Goal: Transaction & Acquisition: Purchase product/service

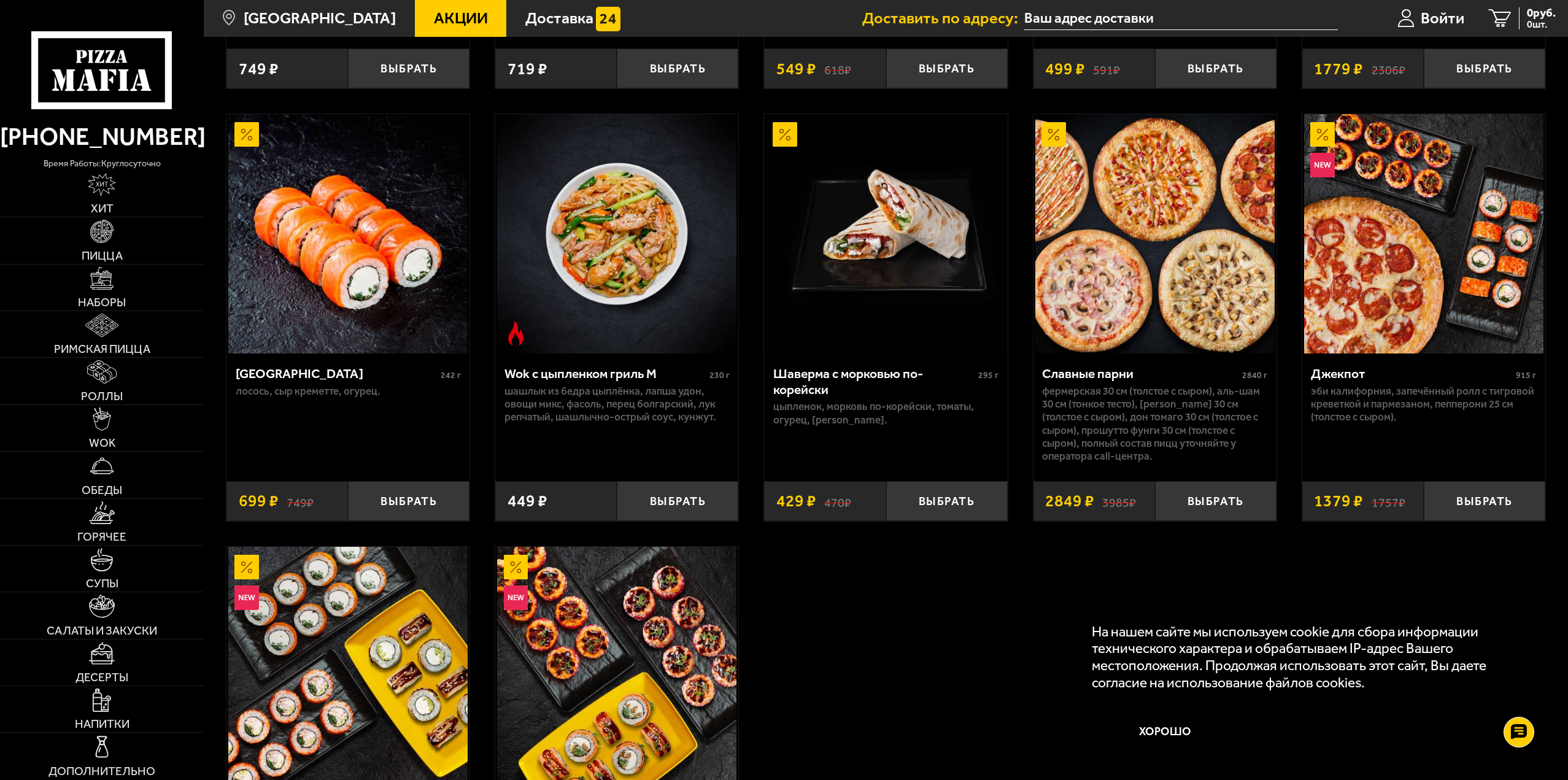
scroll to position [920, 0]
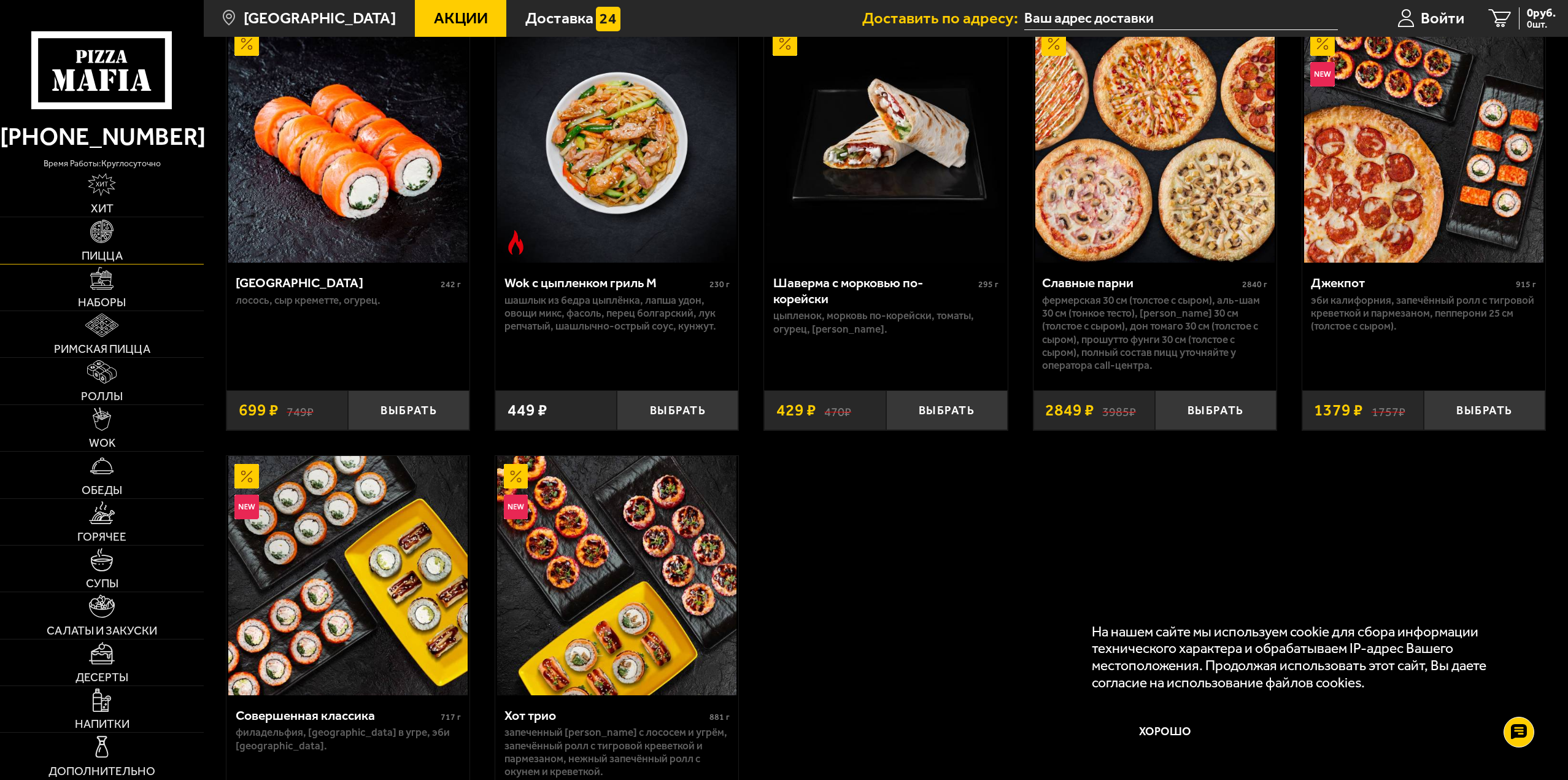
click at [105, 239] on img at bounding box center [102, 232] width 23 height 23
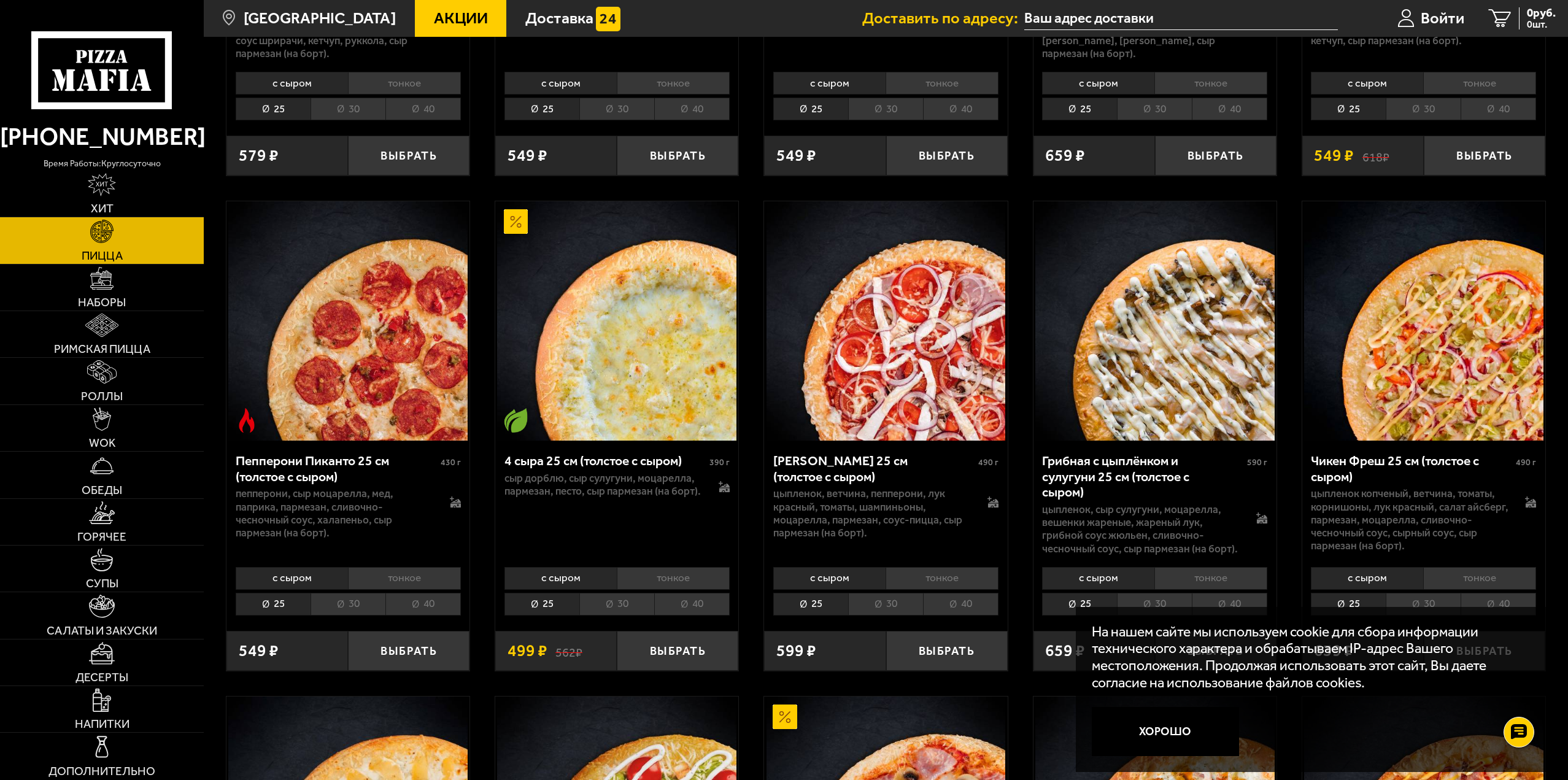
scroll to position [1043, 0]
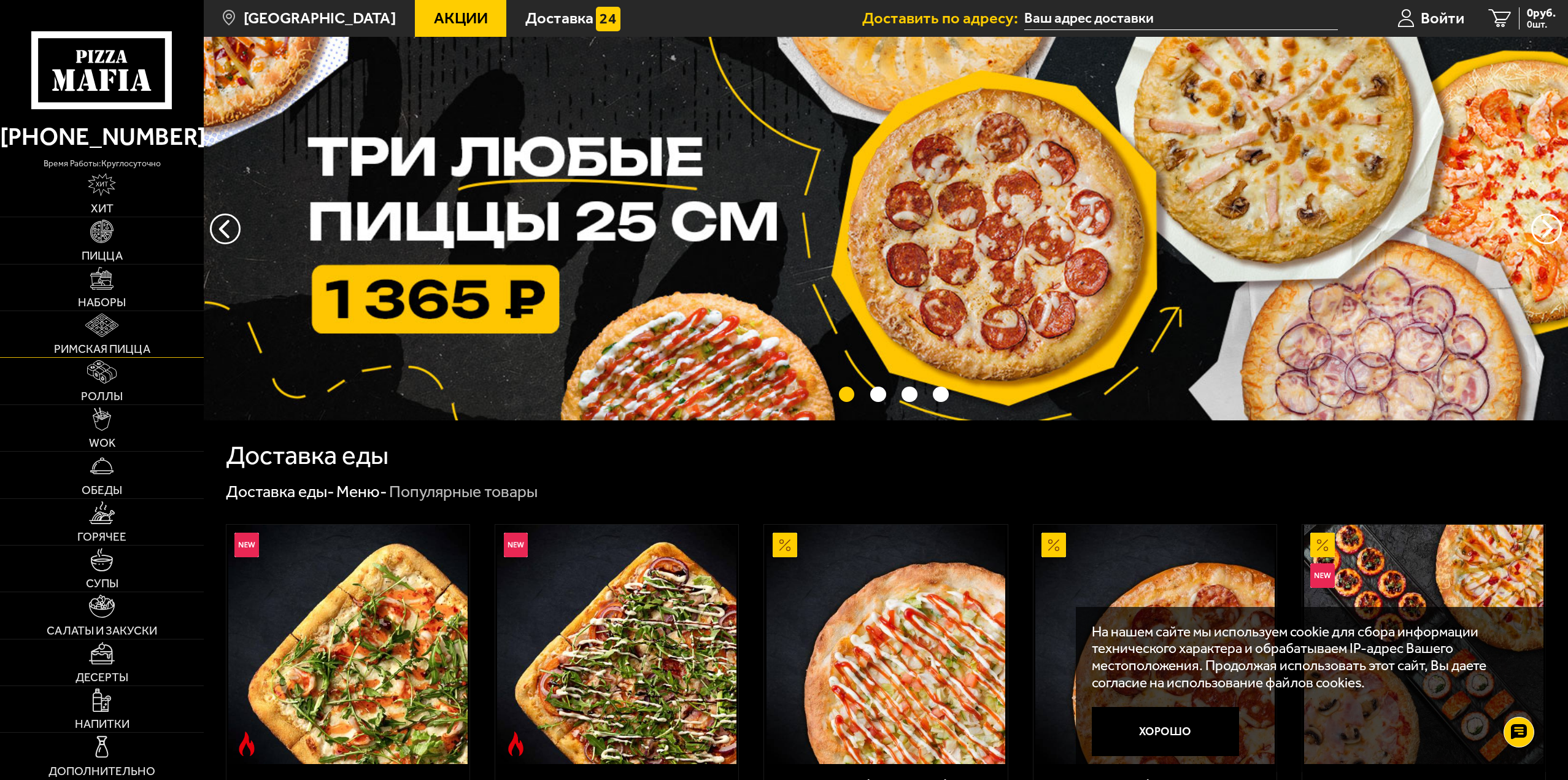
click at [128, 328] on link "Римская пицца" at bounding box center [102, 334] width 204 height 46
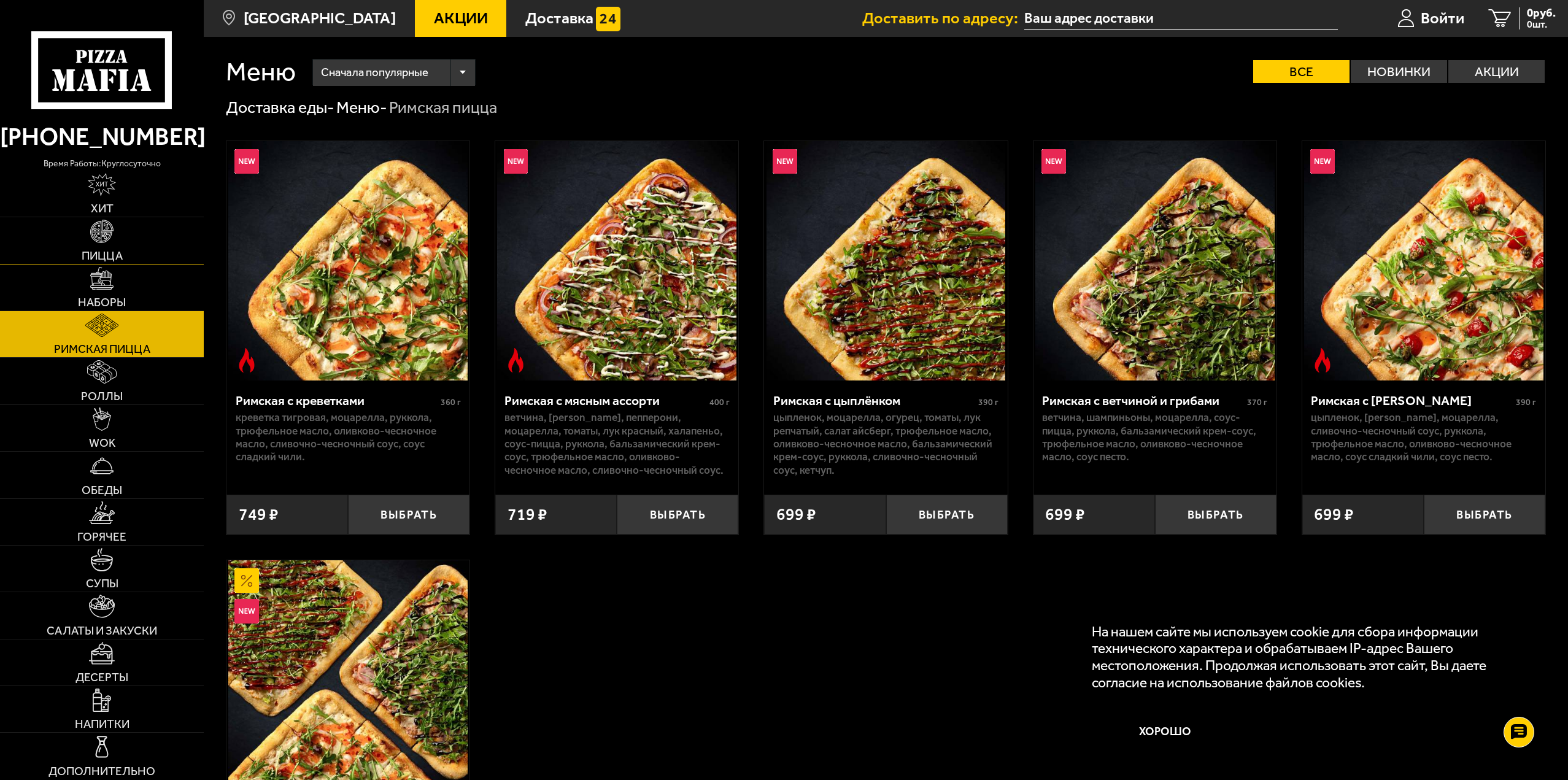
click at [126, 240] on link "Пицца" at bounding box center [102, 240] width 204 height 46
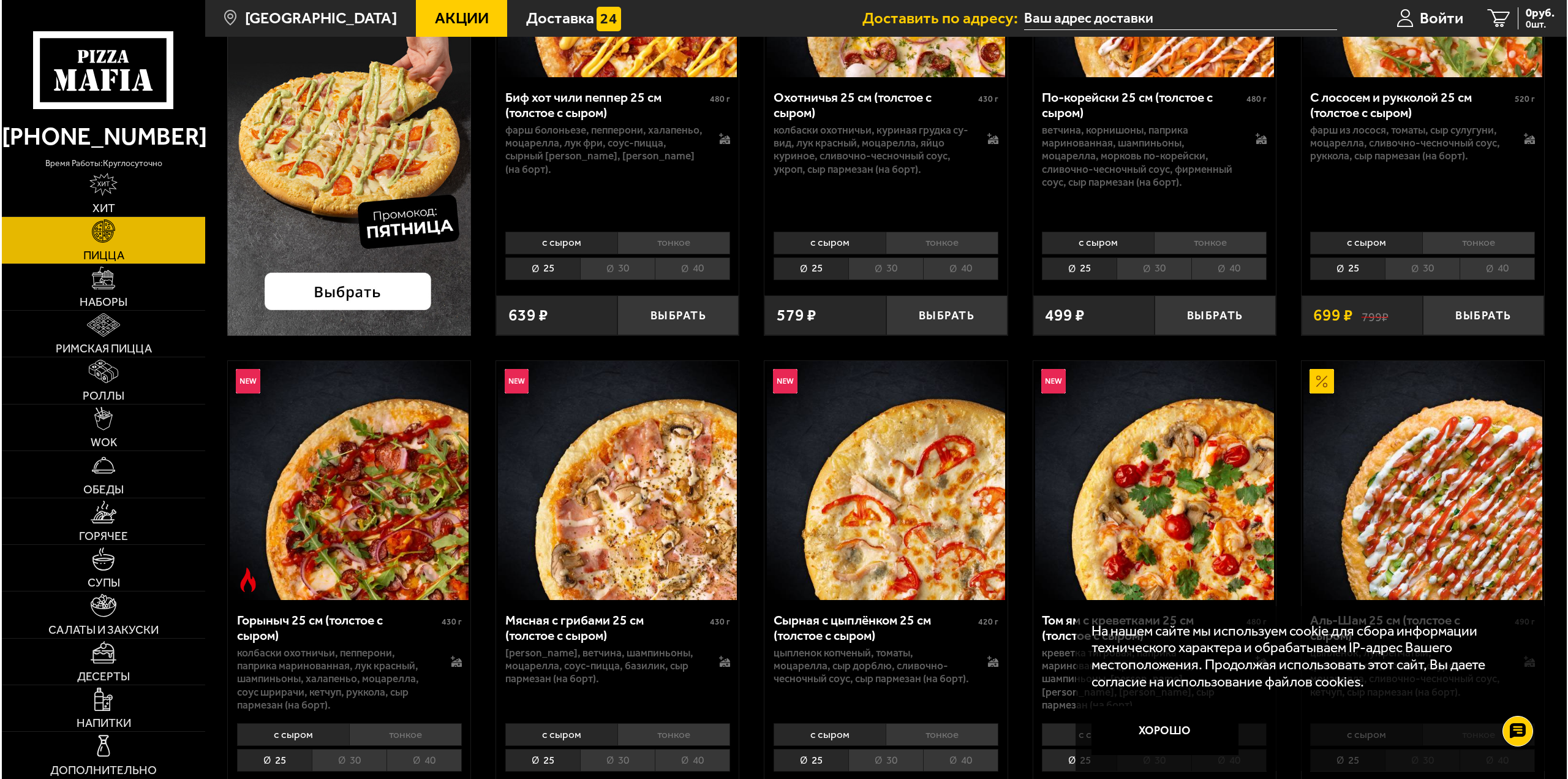
scroll to position [306, 0]
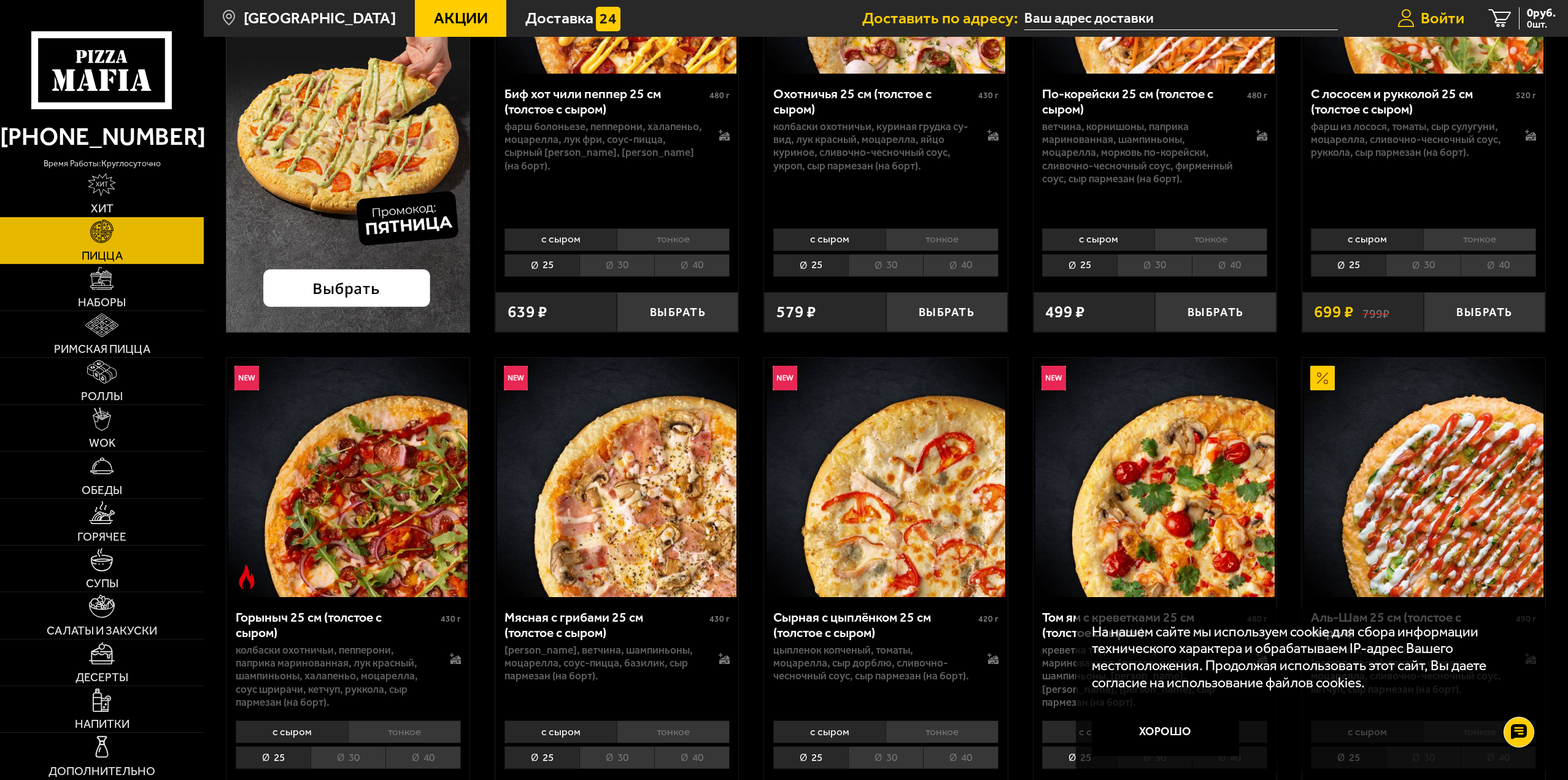
click at [1437, 21] on span "Войти" at bounding box center [1442, 18] width 43 height 16
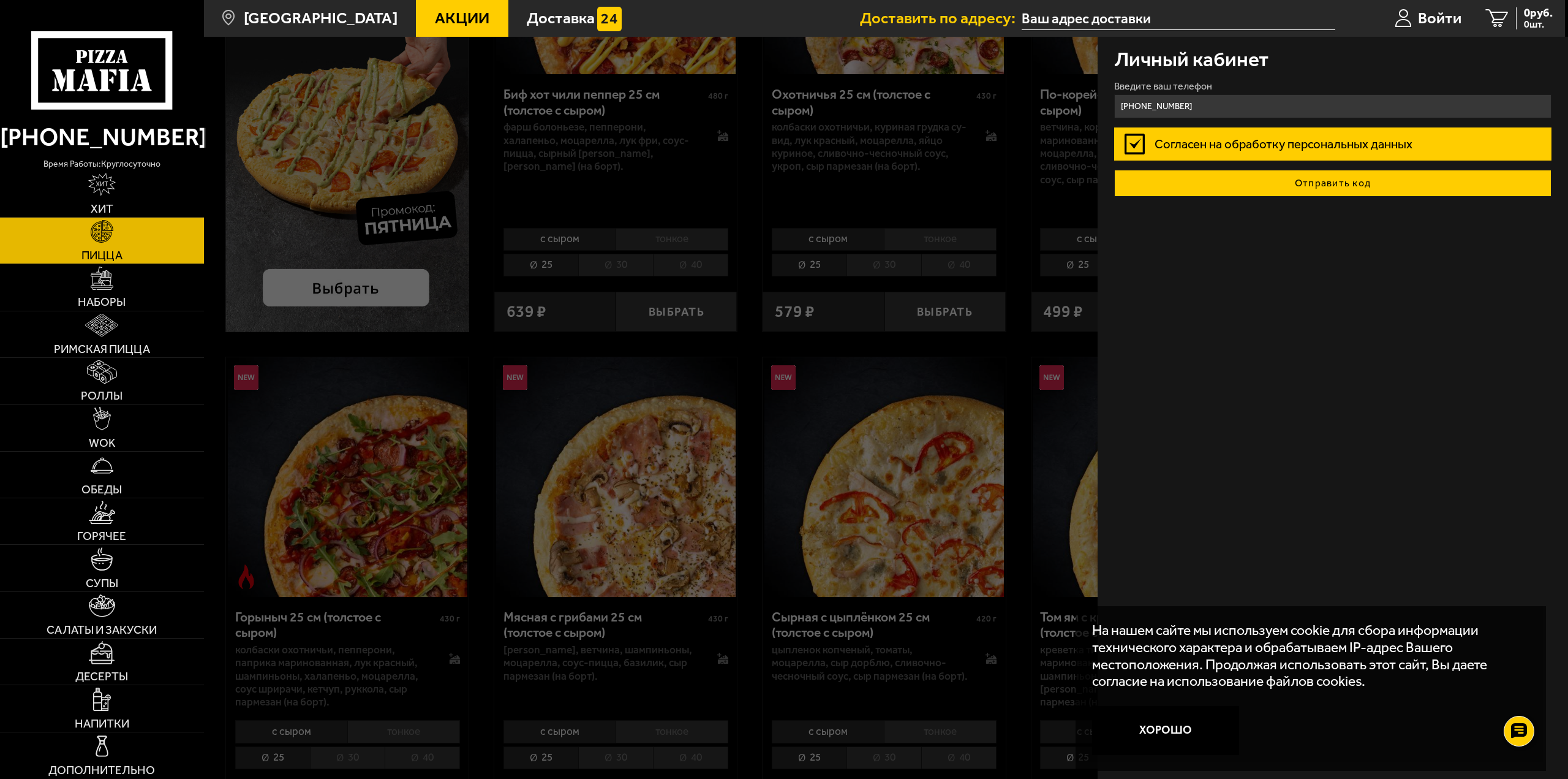
type input "[PHONE_NUMBER]"
click at [1323, 185] on button "Отправить код" at bounding box center [1333, 183] width 438 height 27
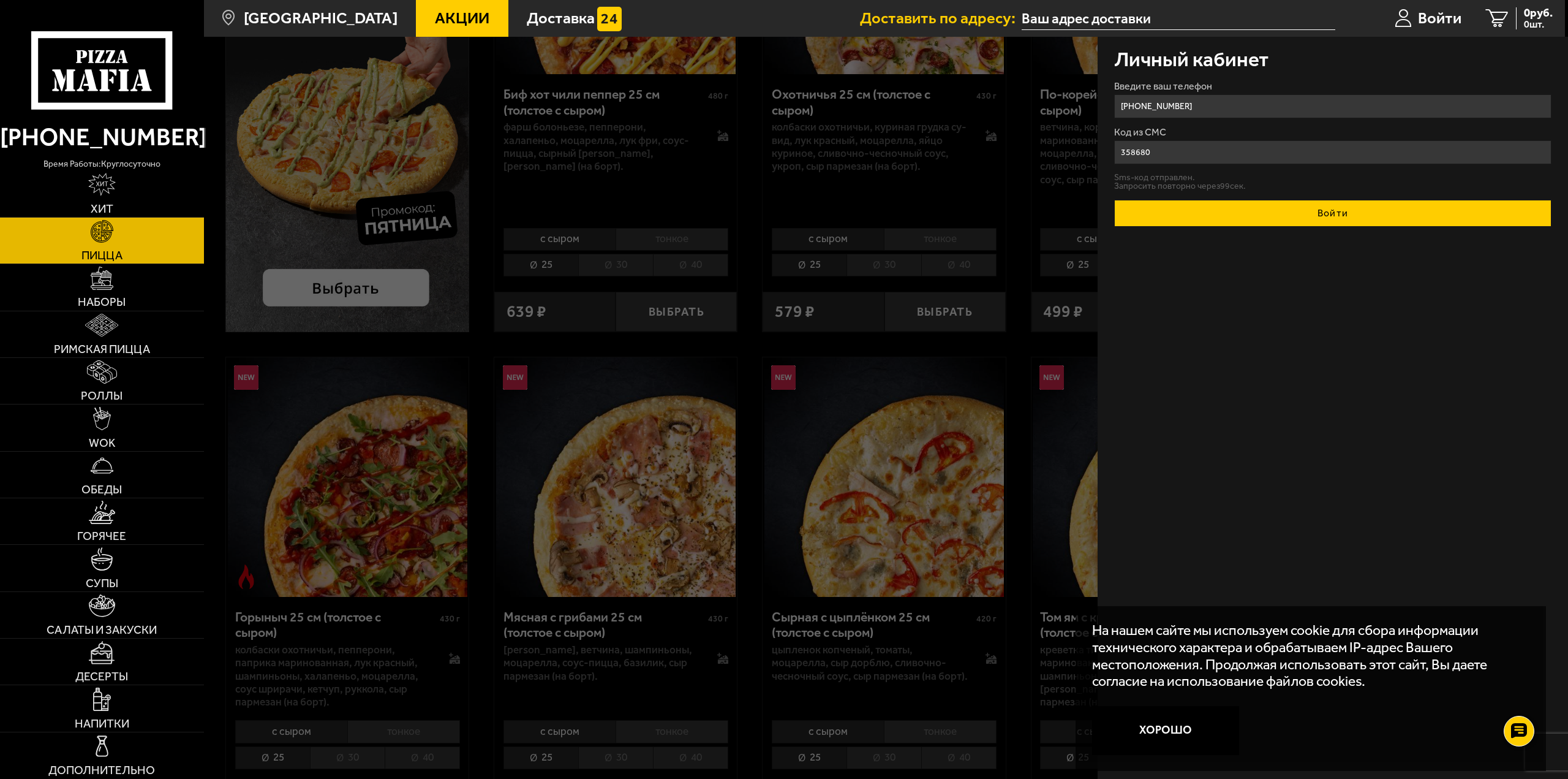
type input "358680"
click at [1319, 206] on button "Войти" at bounding box center [1333, 213] width 438 height 27
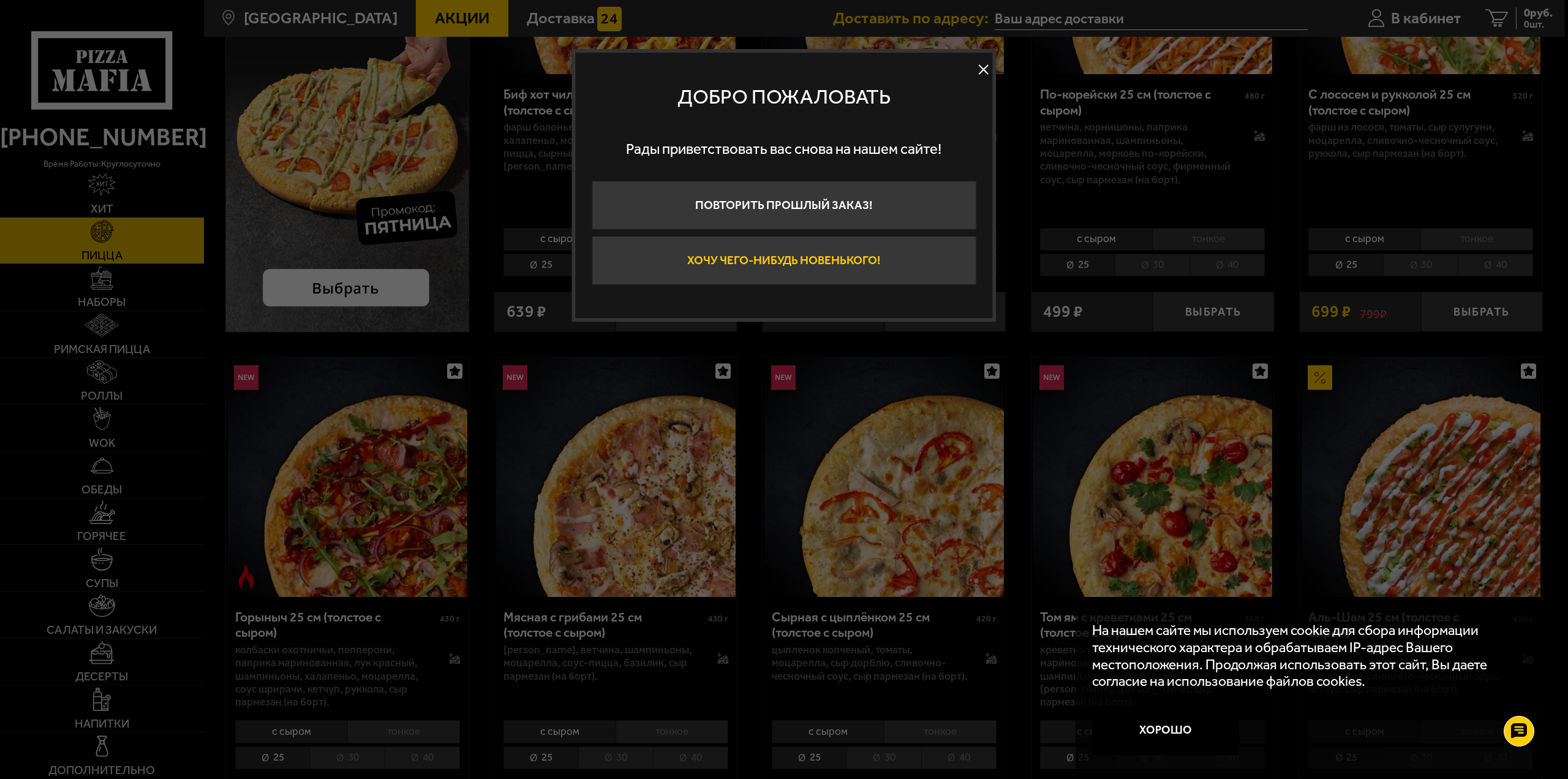
click at [807, 248] on button "Хочу чего-нибудь новенького!" at bounding box center [784, 260] width 385 height 49
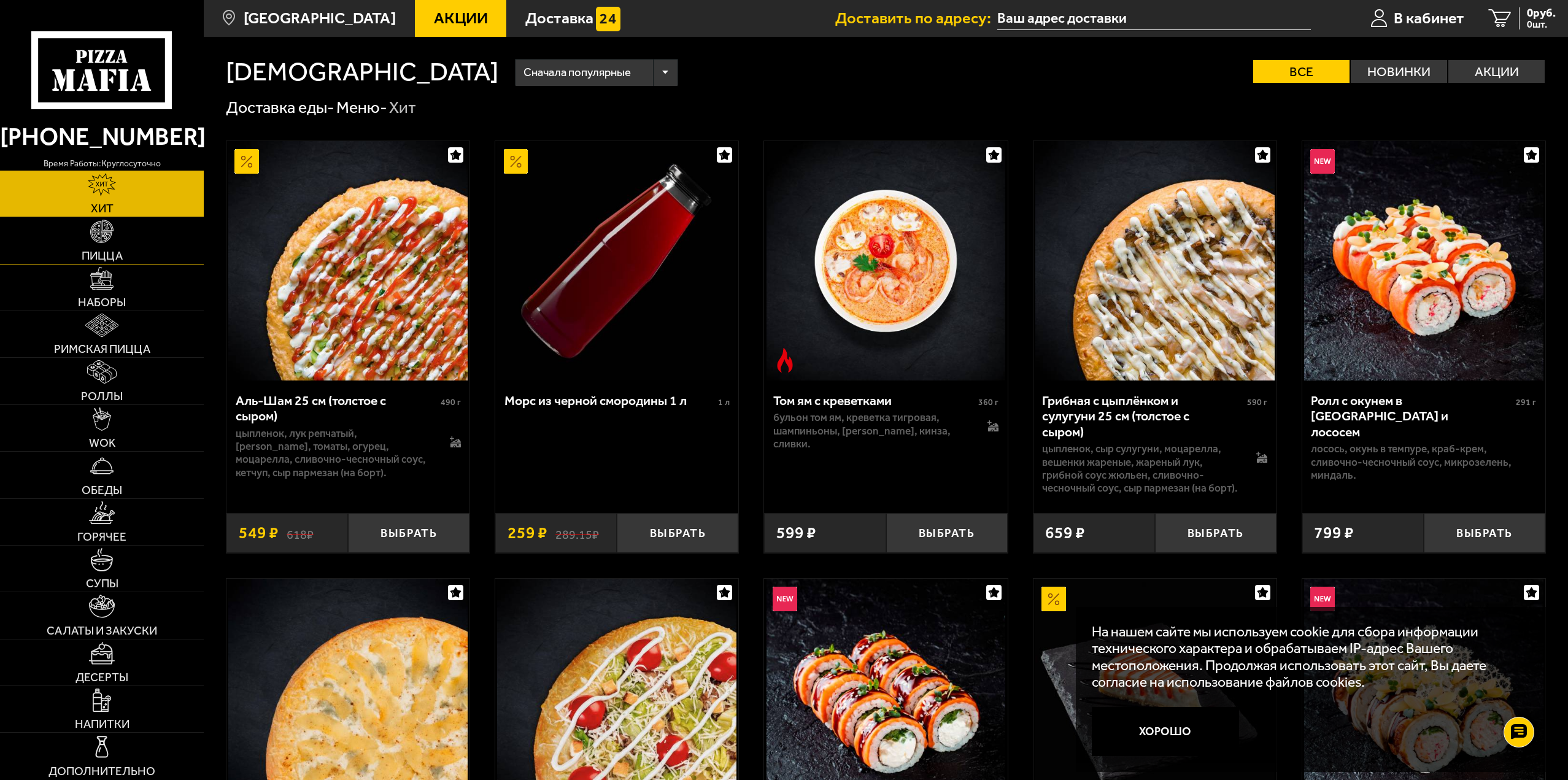
click at [109, 250] on span "Пицца" at bounding box center [102, 256] width 41 height 12
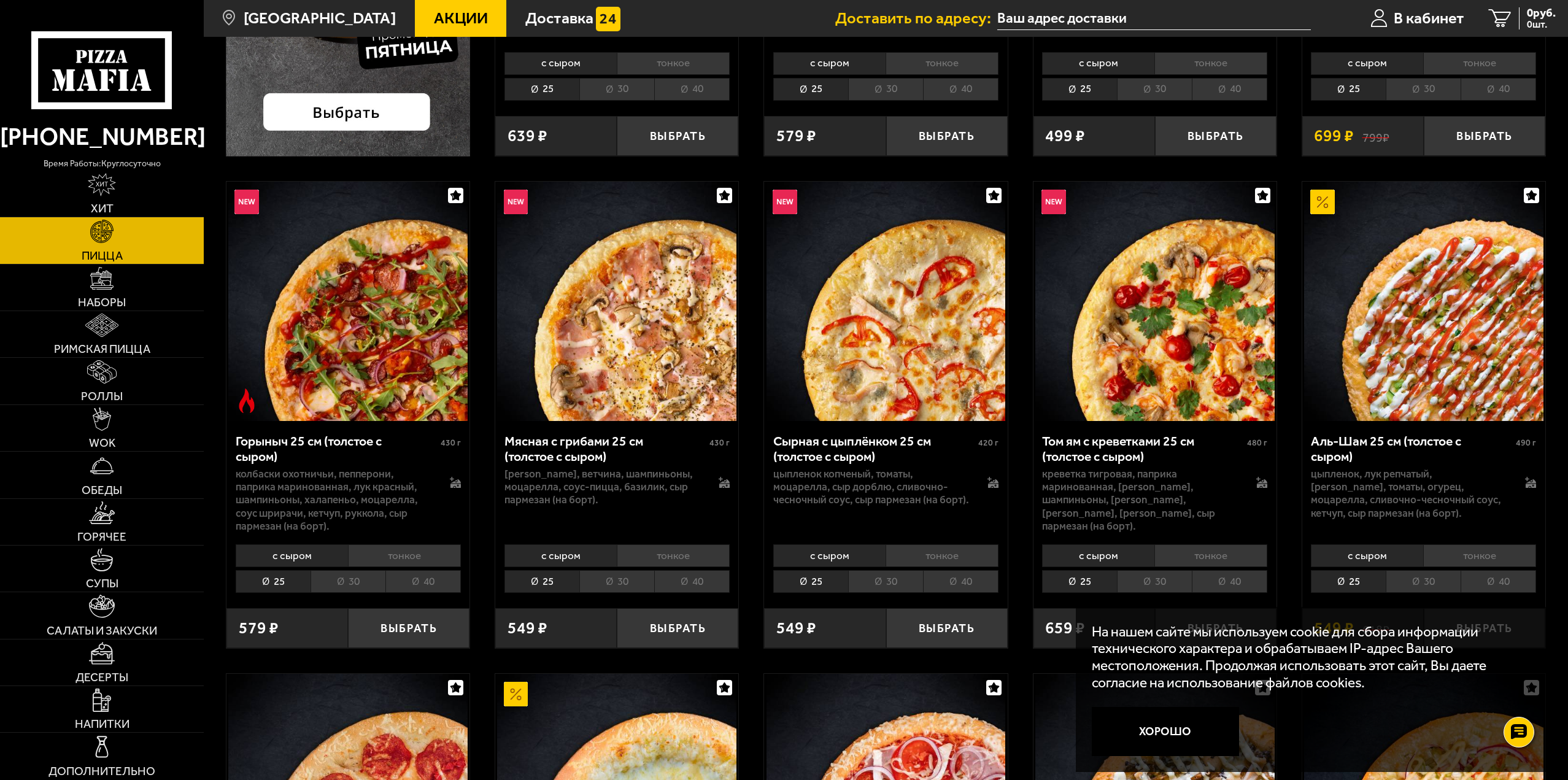
scroll to position [491, 0]
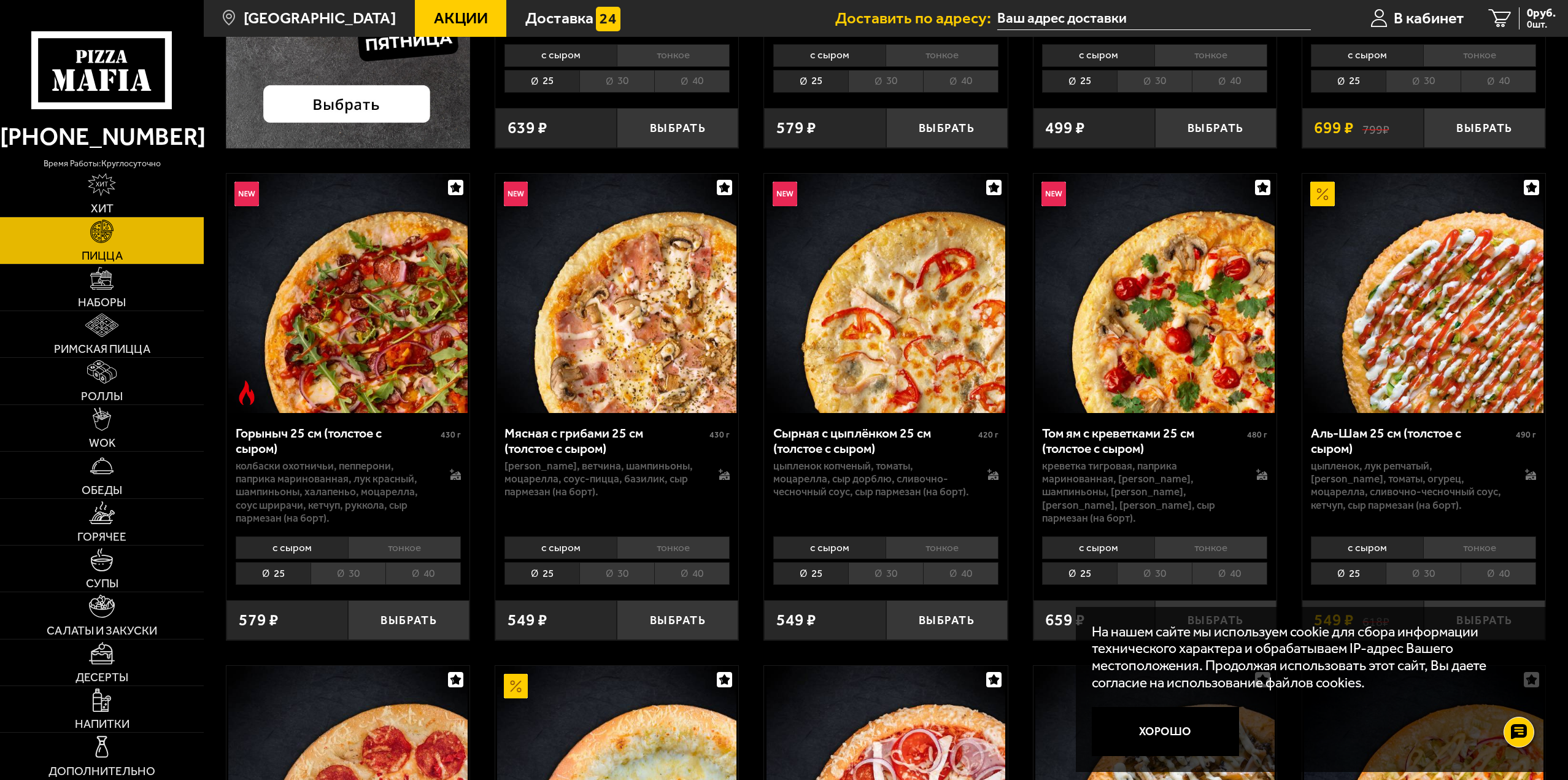
click at [619, 577] on li "30" at bounding box center [617, 573] width 75 height 23
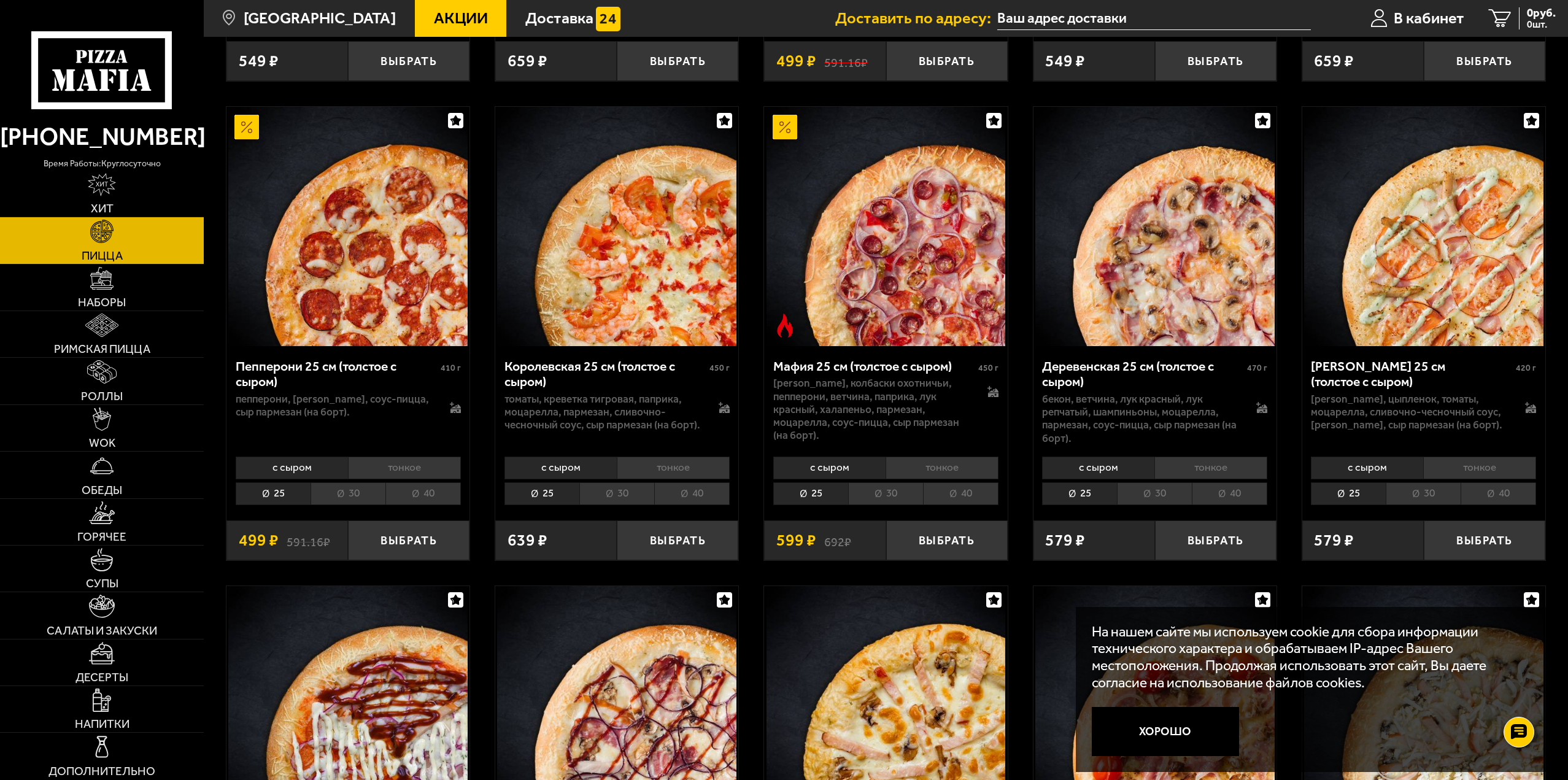
scroll to position [2025, 0]
click at [409, 468] on li "тонкое" at bounding box center [405, 467] width 113 height 23
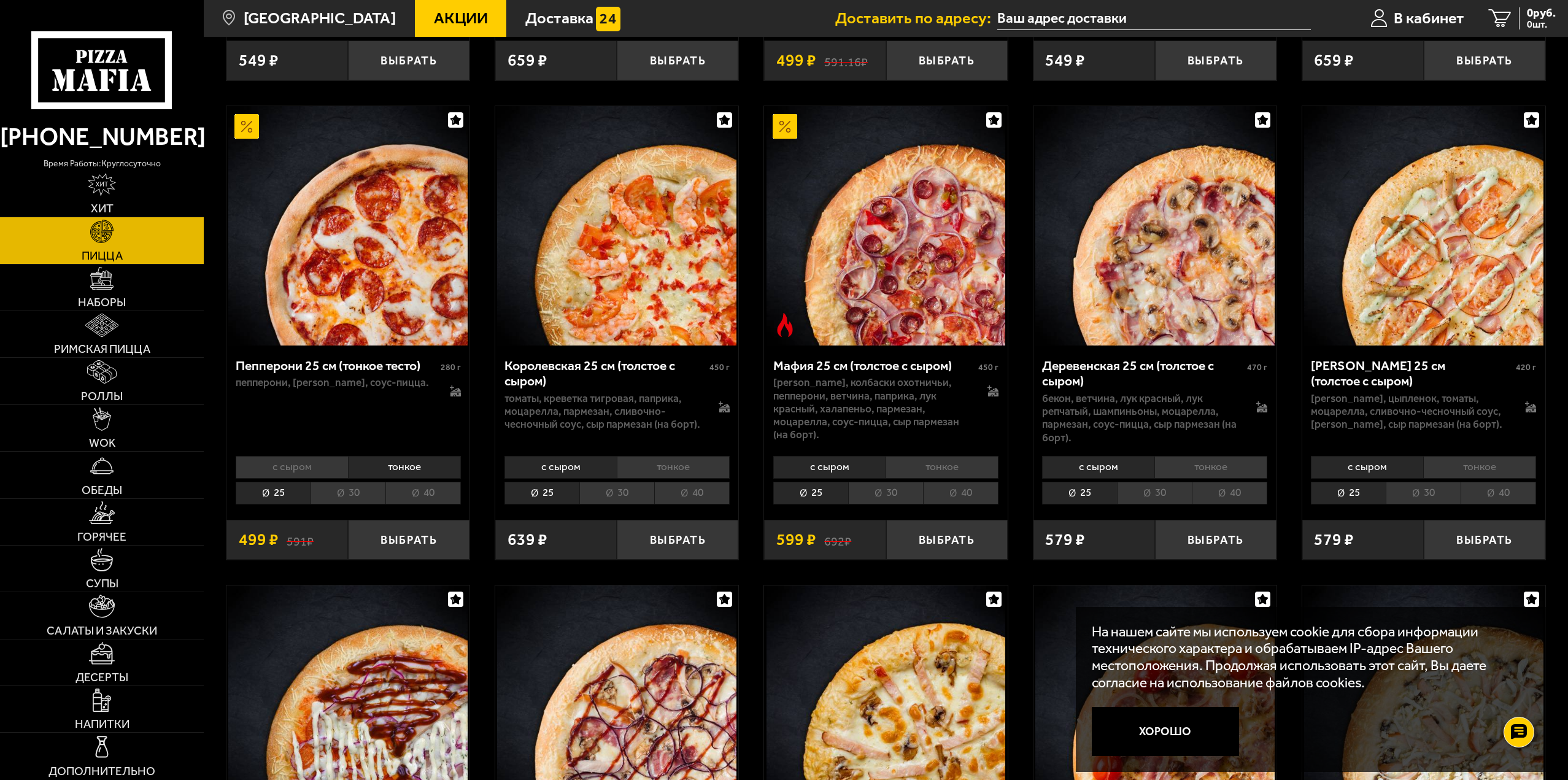
click at [316, 470] on li "с сыром" at bounding box center [291, 467] width 112 height 23
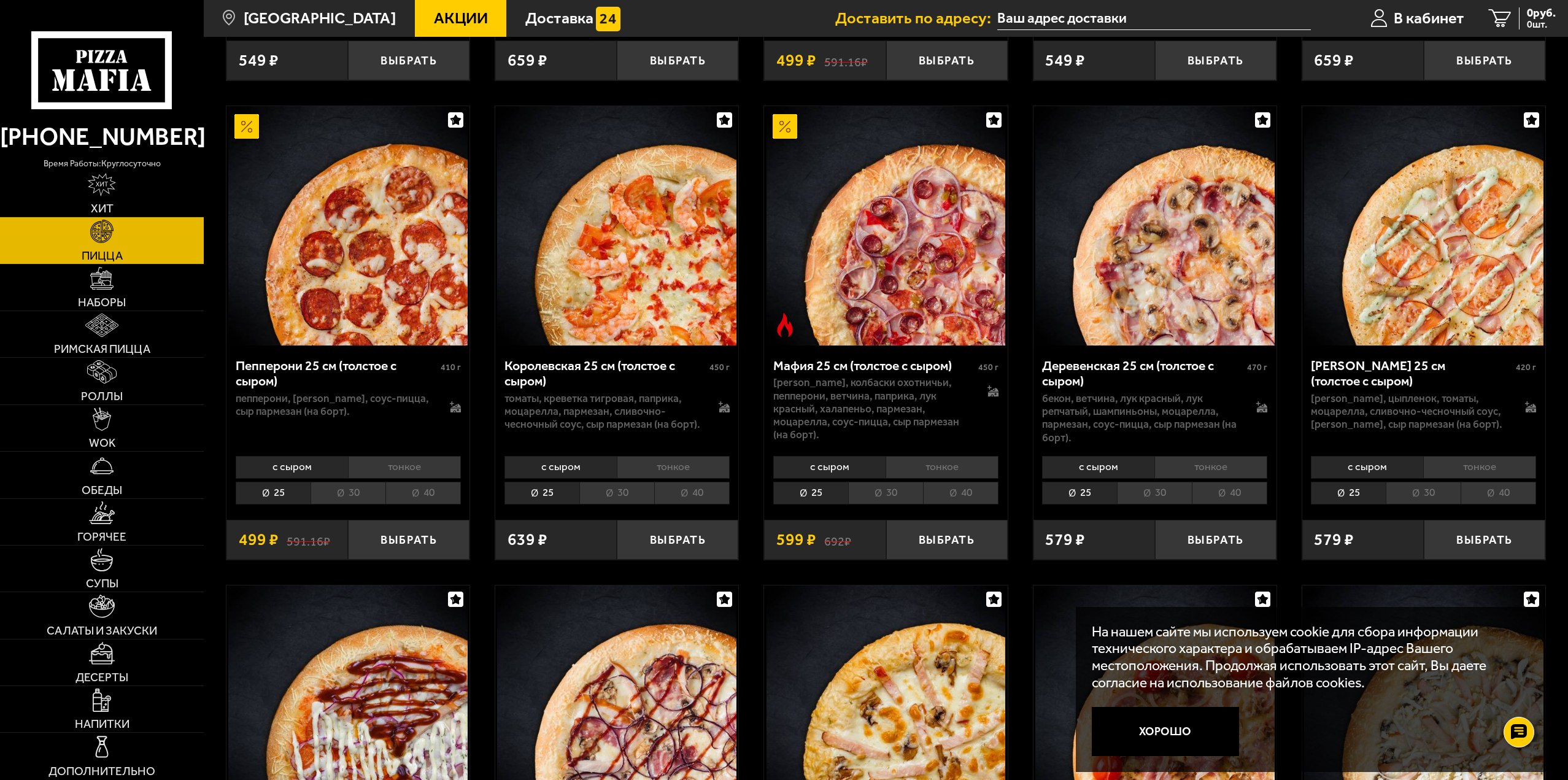
click at [425, 470] on li "тонкое" at bounding box center [405, 467] width 113 height 23
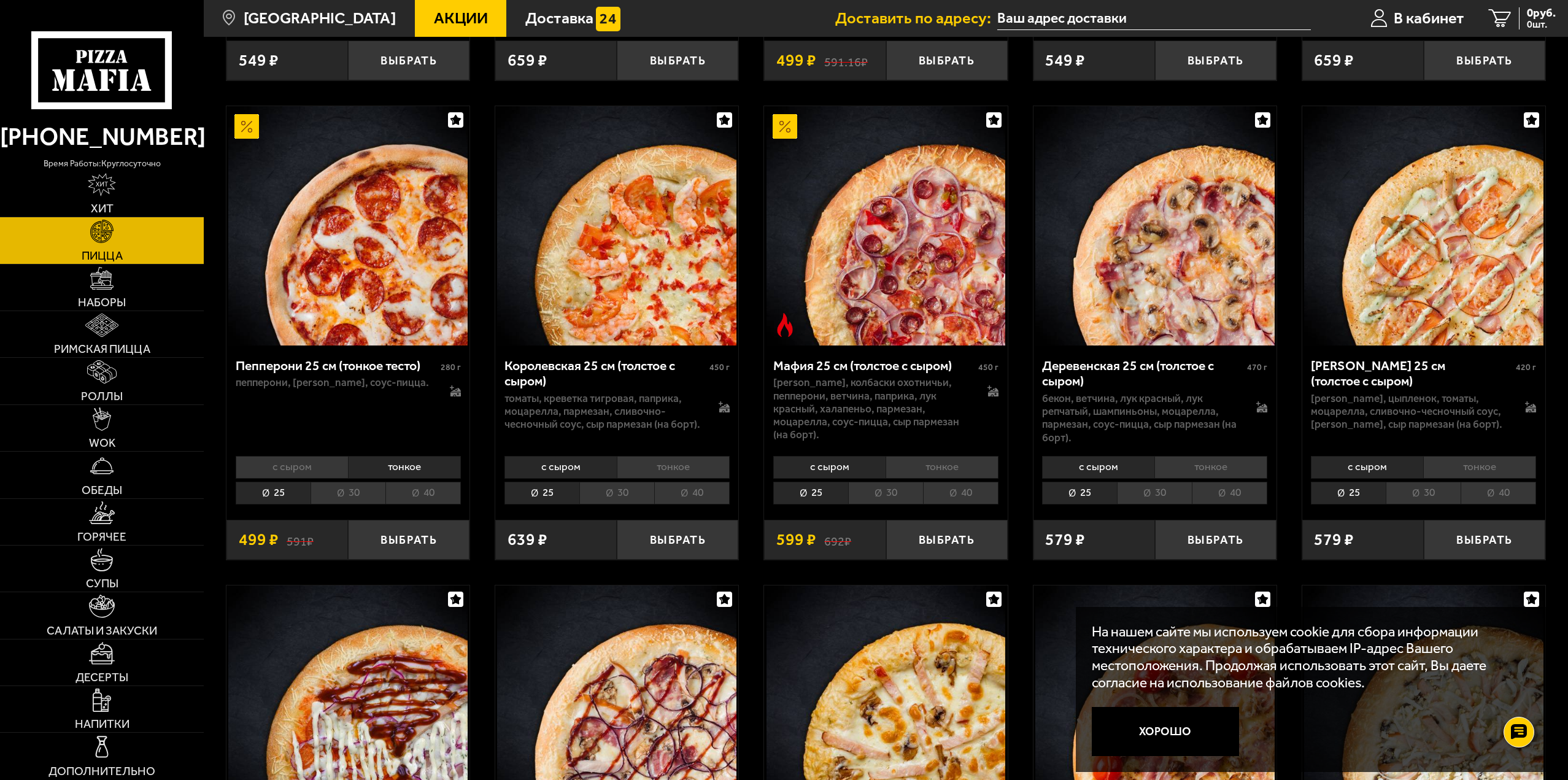
click at [322, 470] on li "с сыром" at bounding box center [291, 467] width 112 height 23
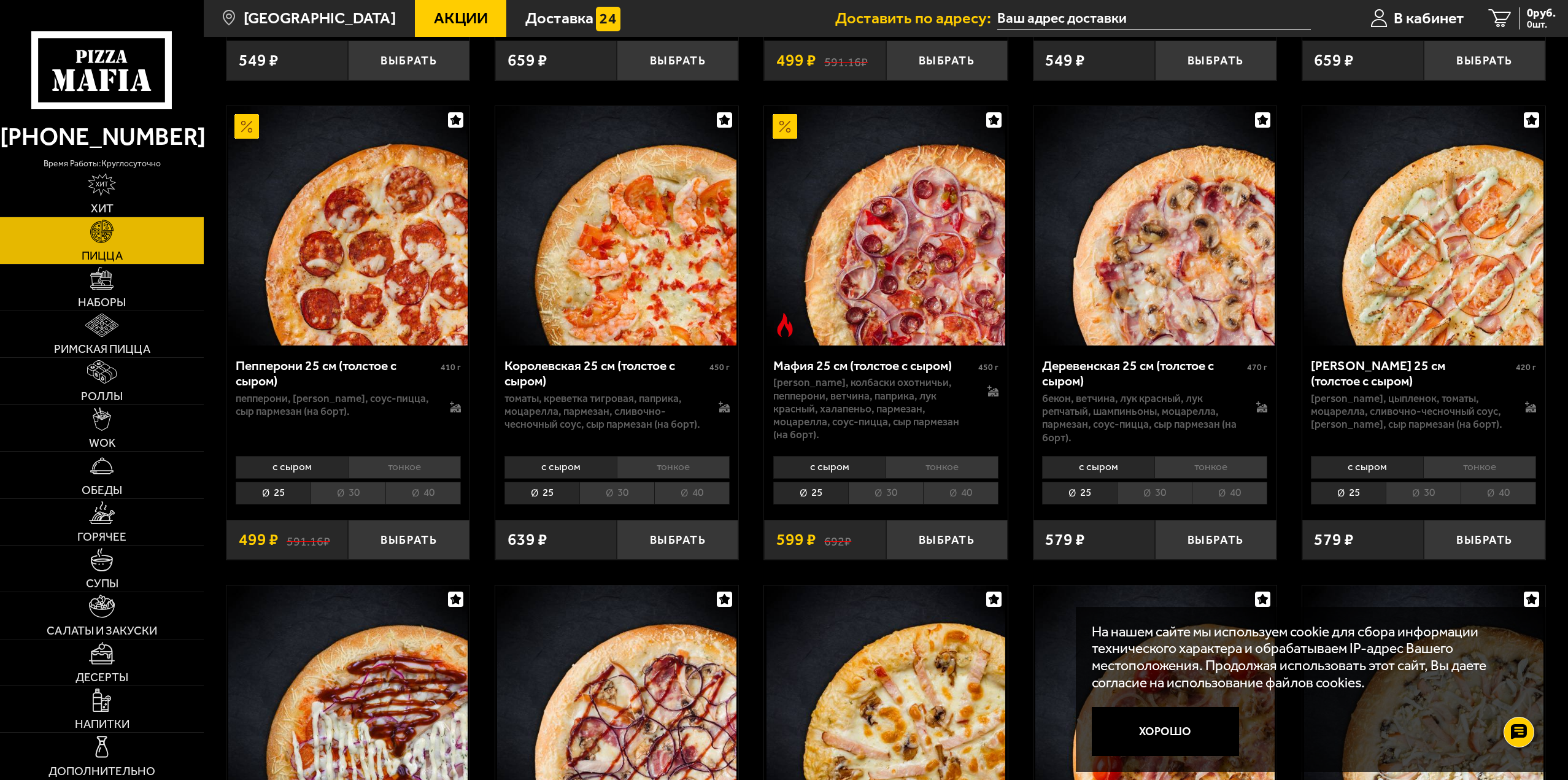
click at [1165, 496] on li "30" at bounding box center [1154, 493] width 75 height 23
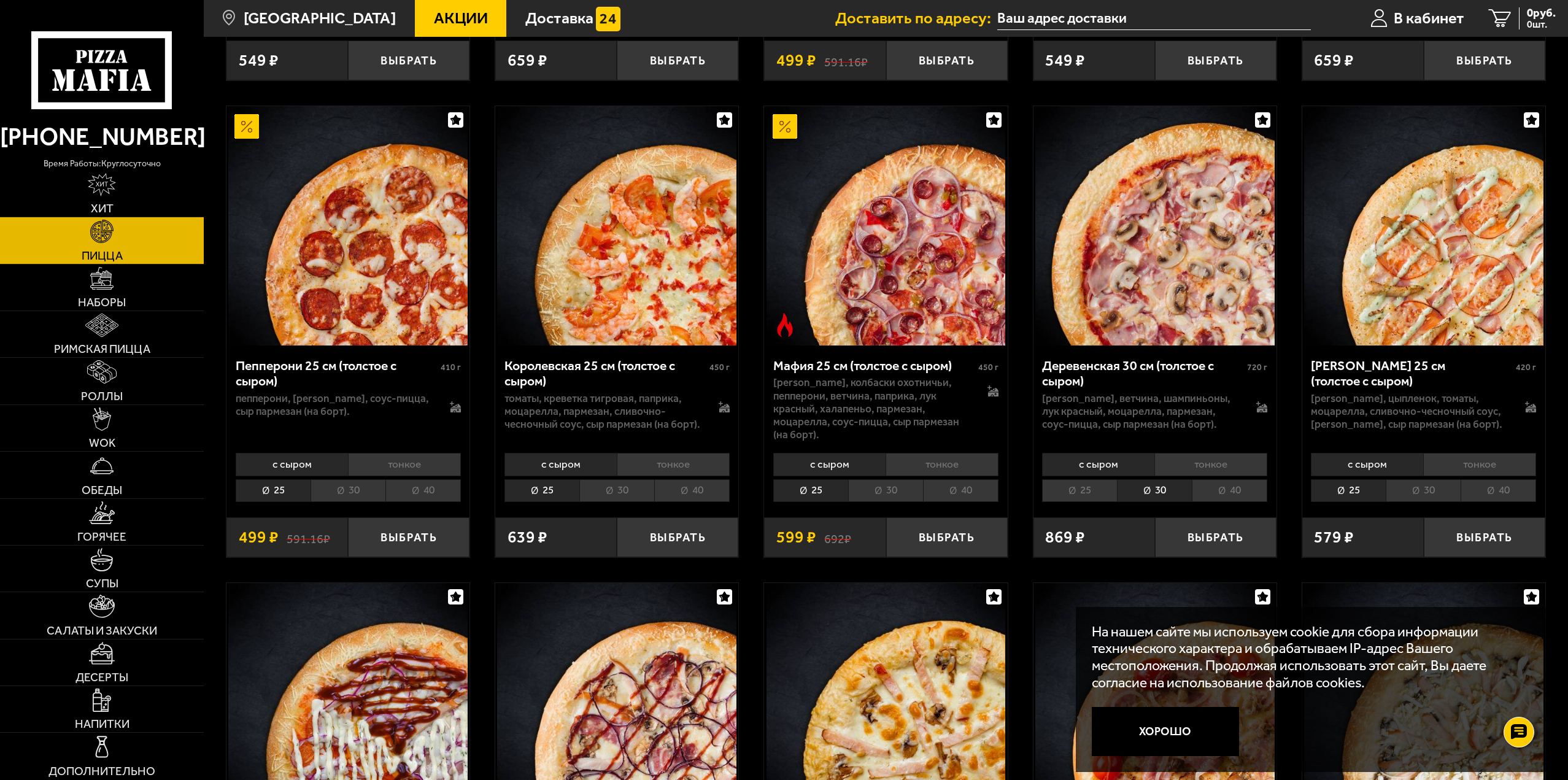
click at [1071, 491] on li "25" at bounding box center [1080, 490] width 75 height 23
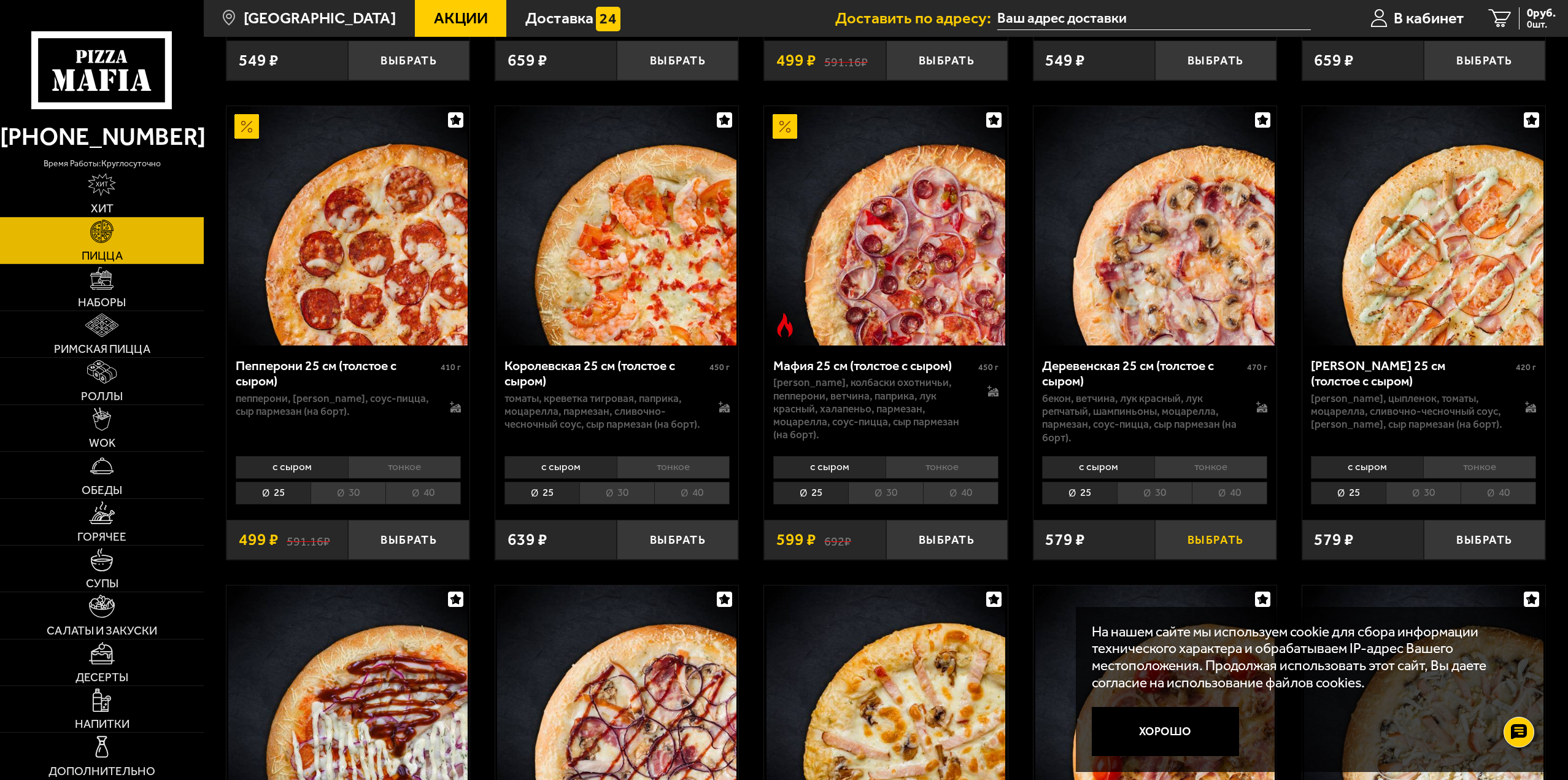
click at [1203, 537] on button "Выбрать" at bounding box center [1216, 540] width 122 height 40
click at [1060, 15] on input "text" at bounding box center [1142, 18] width 314 height 23
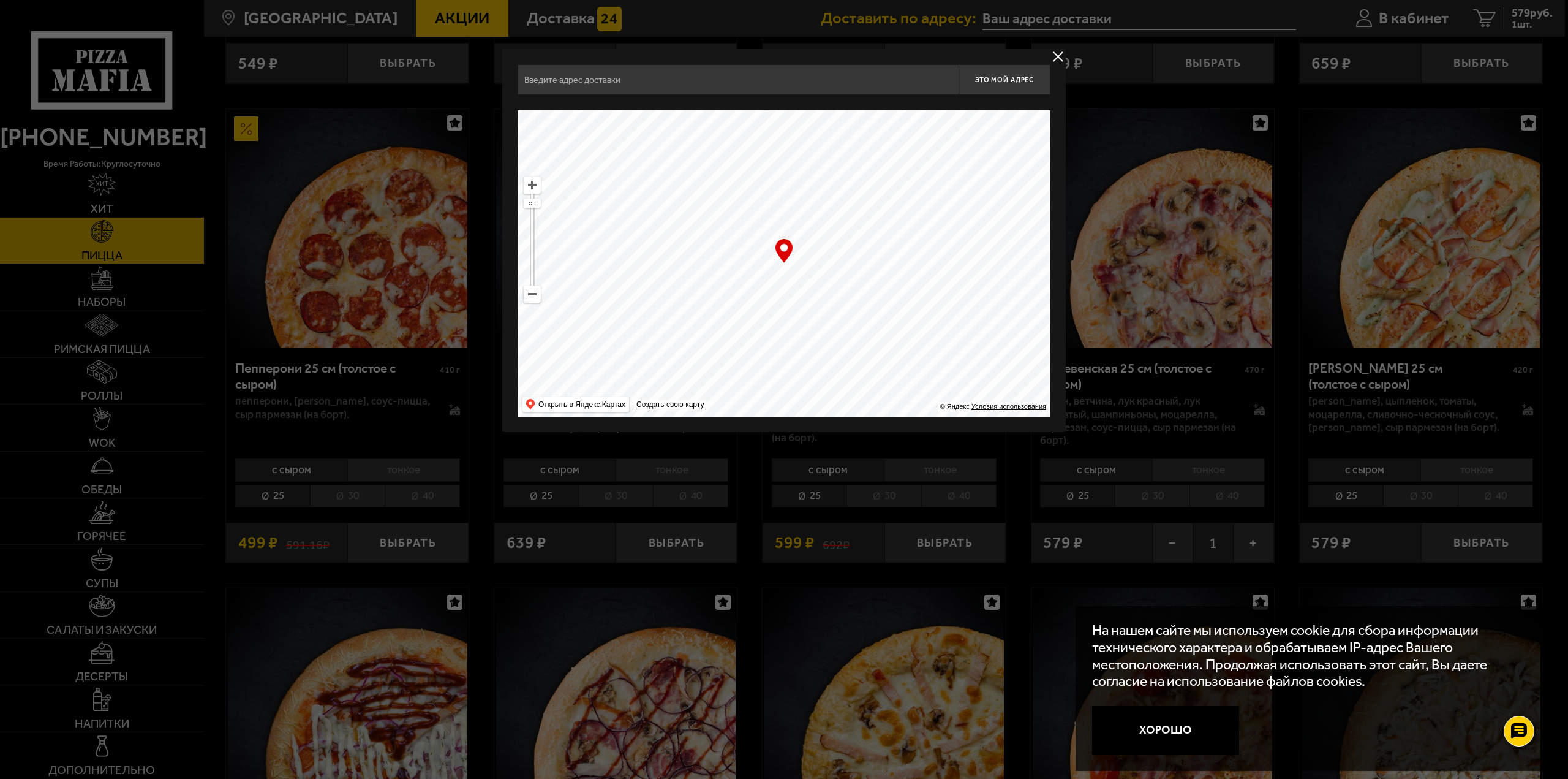
click at [650, 83] on input "text" at bounding box center [738, 80] width 441 height 31
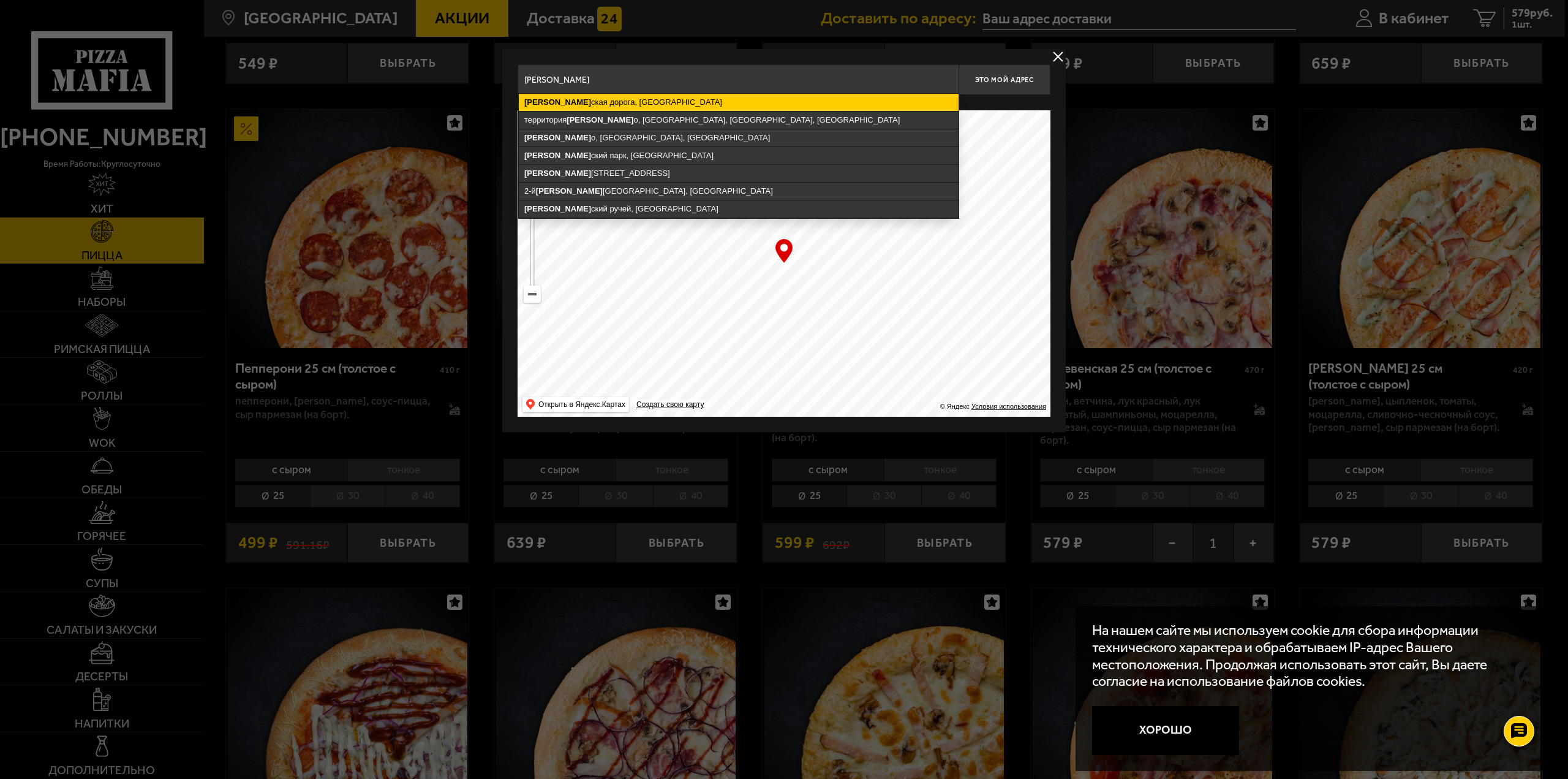
click at [638, 103] on ymaps "[PERSON_NAME] ская дорога, [GEOGRAPHIC_DATA]" at bounding box center [739, 102] width 440 height 17
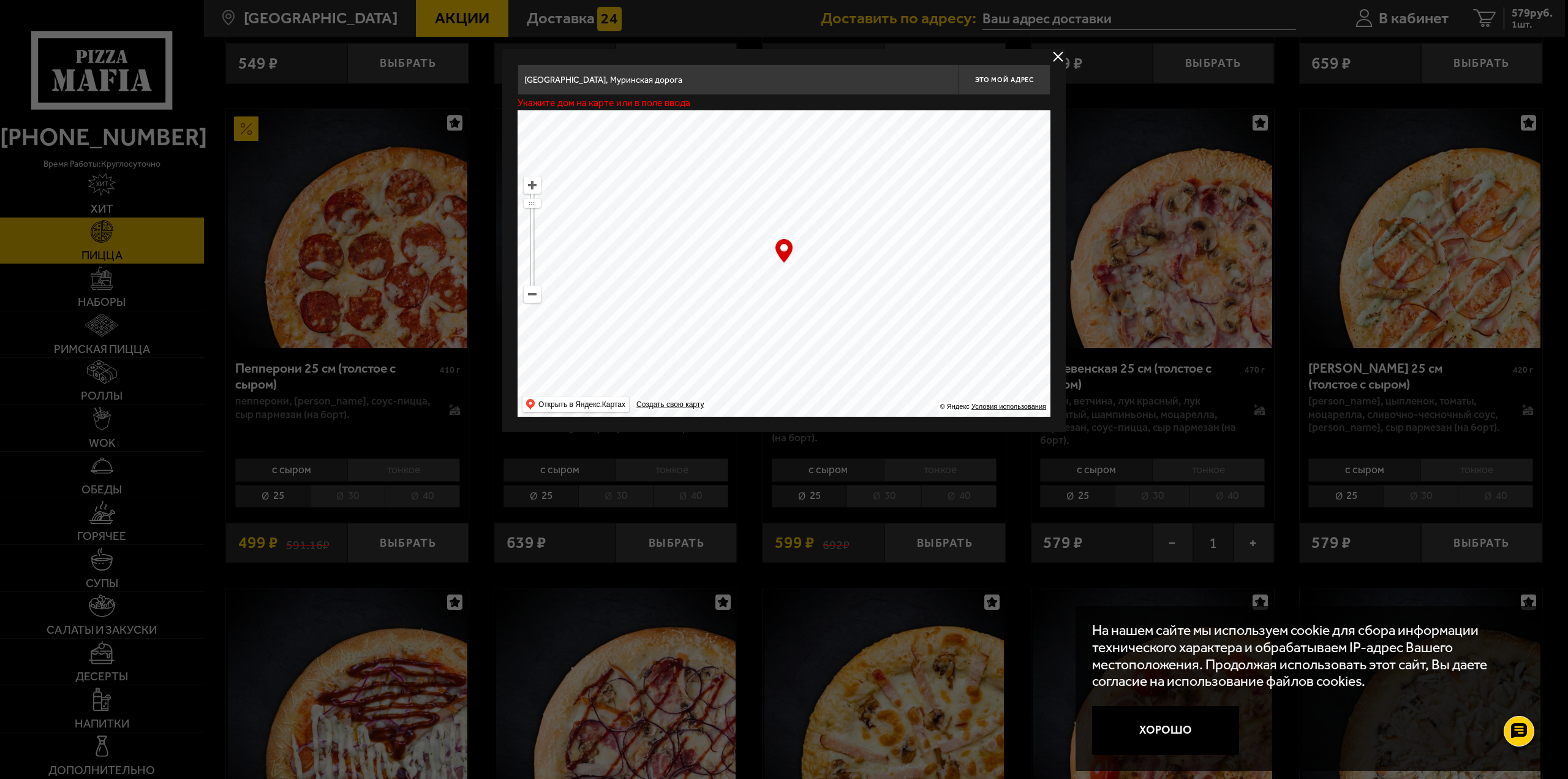
click at [706, 81] on input "[GEOGRAPHIC_DATA], Муринская дорога" at bounding box center [738, 80] width 441 height 31
drag, startPoint x: 535, startPoint y: 203, endPoint x: 535, endPoint y: 234, distance: 31.0
click at [535, 234] on ymaps at bounding box center [532, 234] width 16 height 8
drag, startPoint x: 853, startPoint y: 267, endPoint x: 798, endPoint y: 306, distance: 67.4
click at [798, 306] on ymaps at bounding box center [784, 264] width 533 height 306
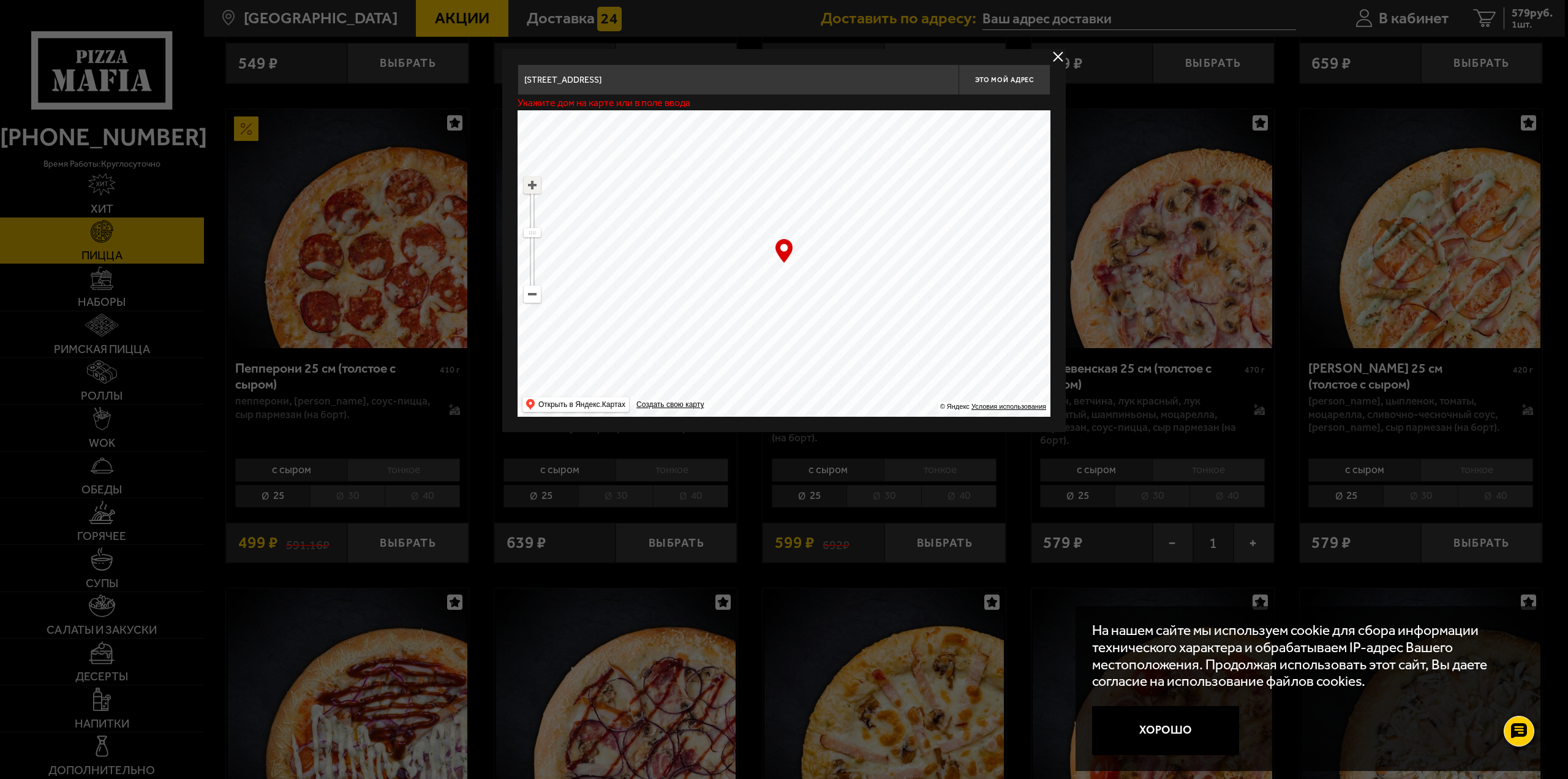
click at [532, 187] on ymaps at bounding box center [532, 185] width 16 height 16
click at [532, 186] on ymaps at bounding box center [532, 185] width 16 height 16
drag, startPoint x: 612, startPoint y: 263, endPoint x: 746, endPoint y: 212, distance: 143.4
click at [746, 212] on ymaps at bounding box center [784, 264] width 533 height 306
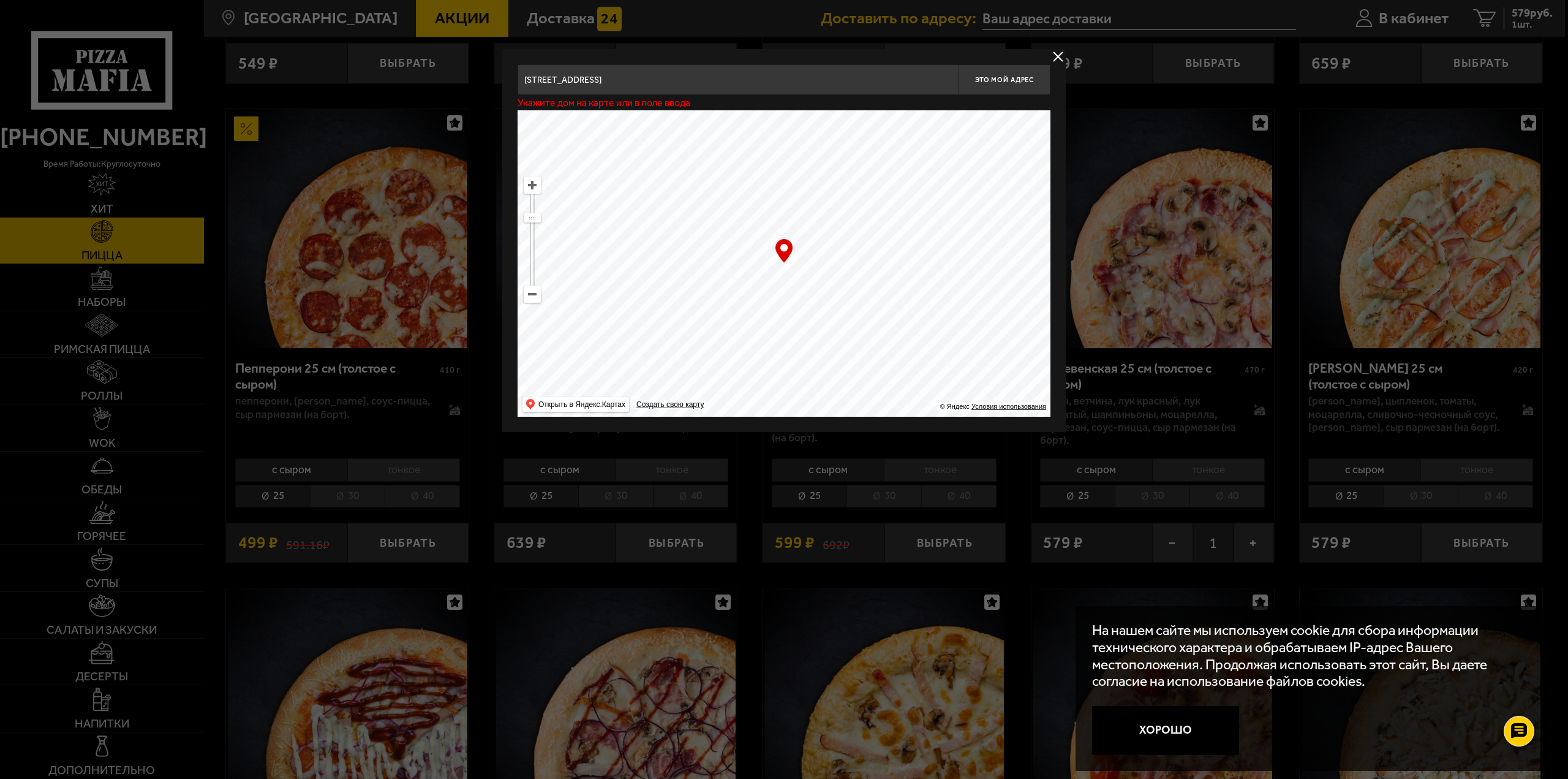
click at [537, 193] on ymaps at bounding box center [532, 185] width 16 height 16
drag, startPoint x: 569, startPoint y: 234, endPoint x: 643, endPoint y: 197, distance: 82.7
click at [643, 197] on ymaps at bounding box center [784, 264] width 533 height 306
click at [529, 185] on ymaps at bounding box center [532, 185] width 16 height 16
drag, startPoint x: 593, startPoint y: 257, endPoint x: 673, endPoint y: 177, distance: 113.1
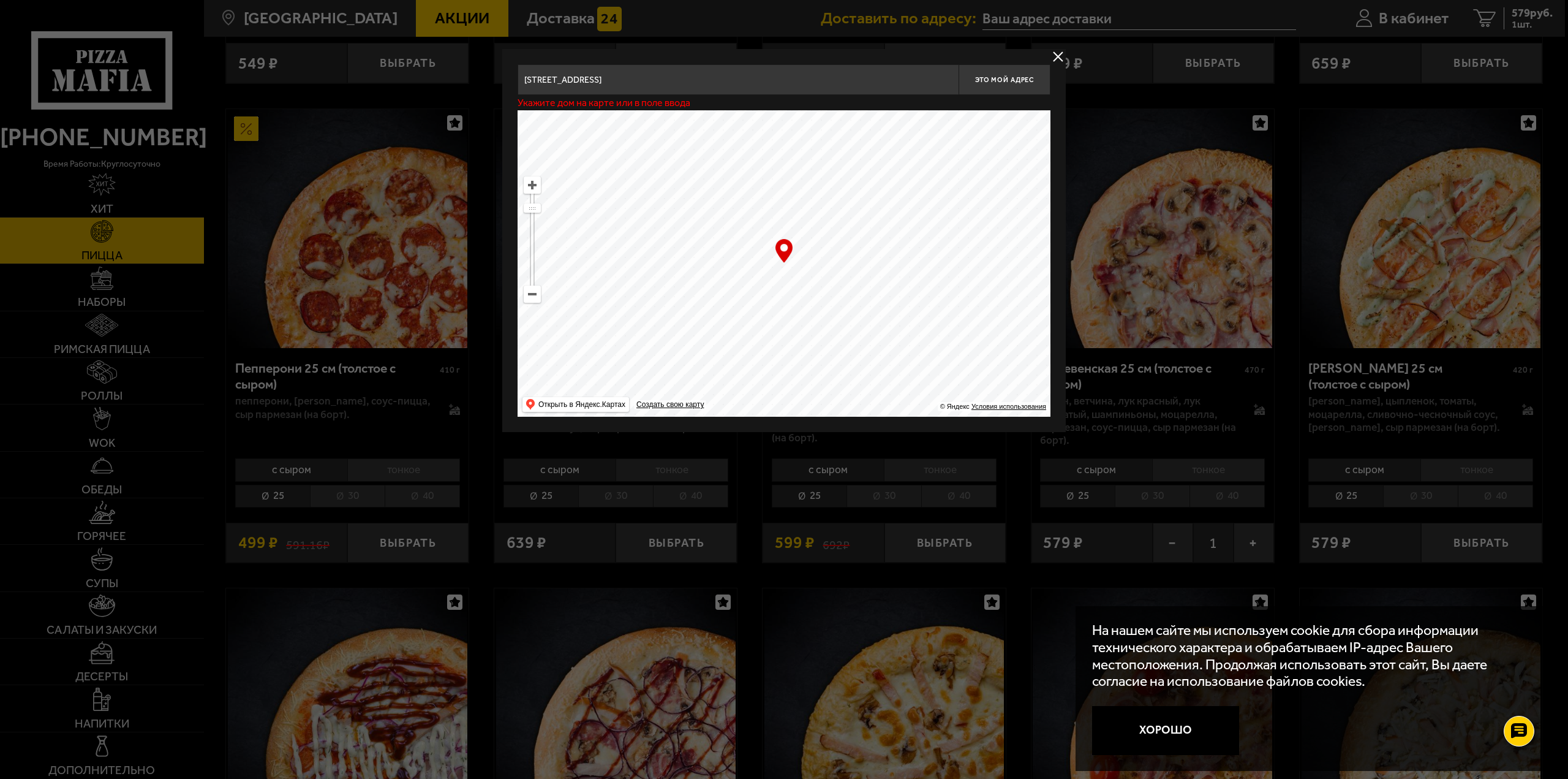
click at [673, 177] on ymaps at bounding box center [784, 264] width 533 height 306
drag, startPoint x: 671, startPoint y: 267, endPoint x: 682, endPoint y: 194, distance: 73.8
click at [682, 194] on ymaps at bounding box center [784, 264] width 533 height 306
click at [527, 190] on ymaps at bounding box center [532, 185] width 16 height 16
drag, startPoint x: 671, startPoint y: 277, endPoint x: 744, endPoint y: 212, distance: 97.7
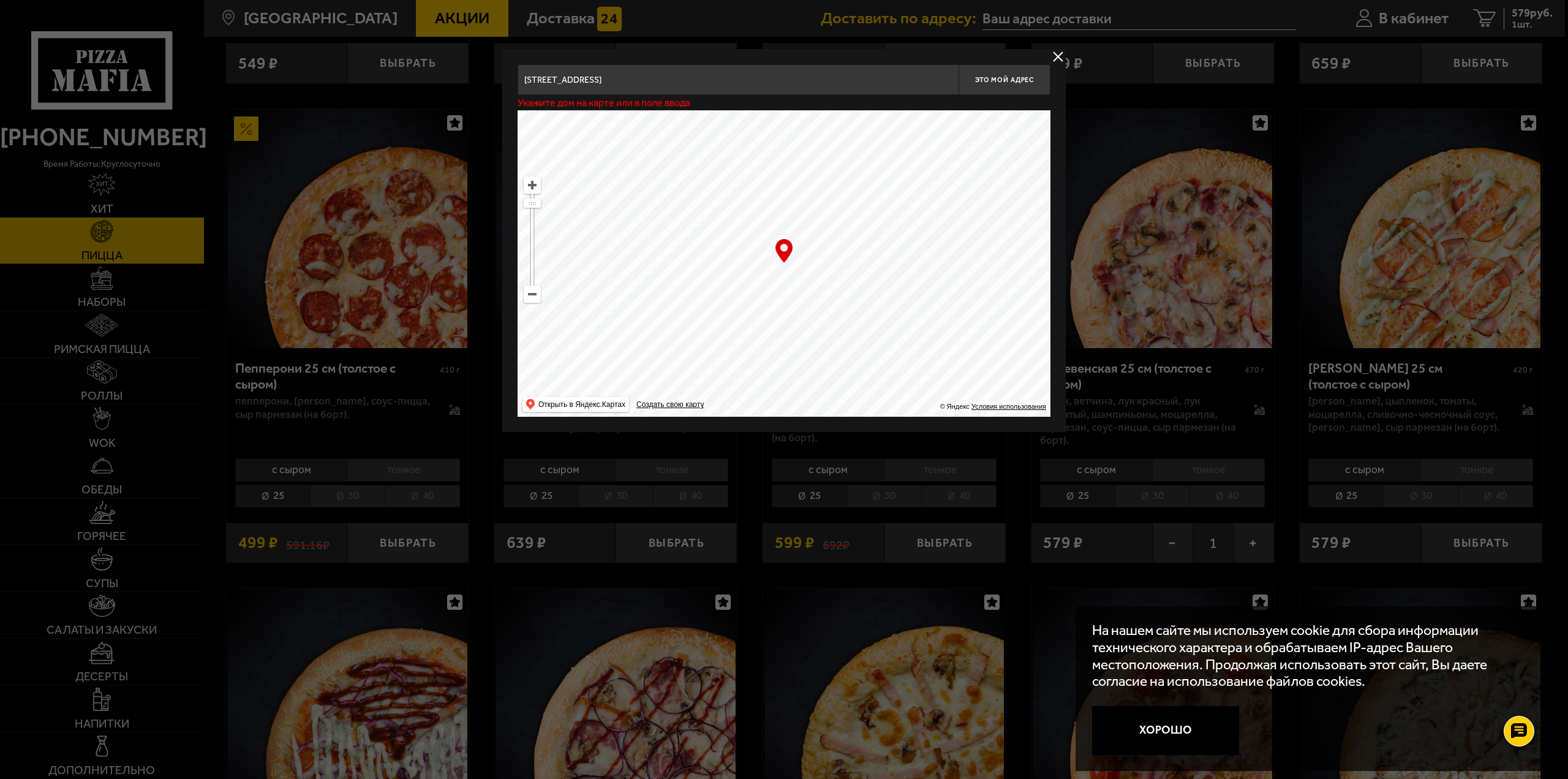
click at [744, 212] on ymaps at bounding box center [784, 264] width 533 height 306
click at [531, 192] on ymaps at bounding box center [532, 185] width 16 height 16
drag, startPoint x: 673, startPoint y: 292, endPoint x: 724, endPoint y: 298, distance: 51.4
click at [724, 298] on ymaps at bounding box center [784, 264] width 533 height 306
click at [692, 283] on ymaps at bounding box center [784, 264] width 533 height 306
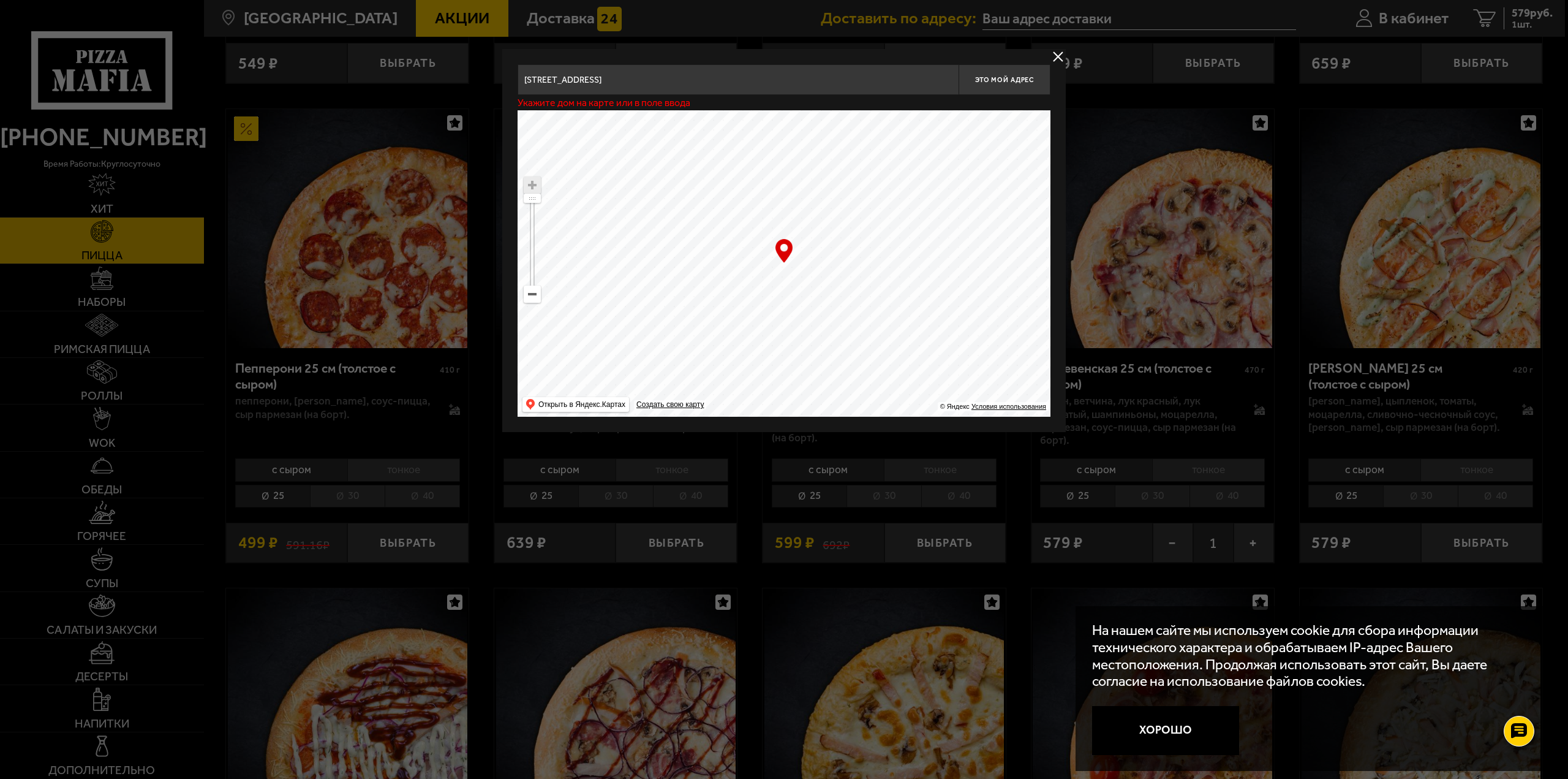
drag, startPoint x: 708, startPoint y: 288, endPoint x: 803, endPoint y: 273, distance: 96.2
click at [803, 273] on ymaps at bounding box center [784, 264] width 533 height 306
type input "[STREET_ADDRESS]"
click at [818, 272] on ymaps at bounding box center [784, 264] width 533 height 306
drag, startPoint x: 830, startPoint y: 275, endPoint x: 824, endPoint y: 261, distance: 15.2
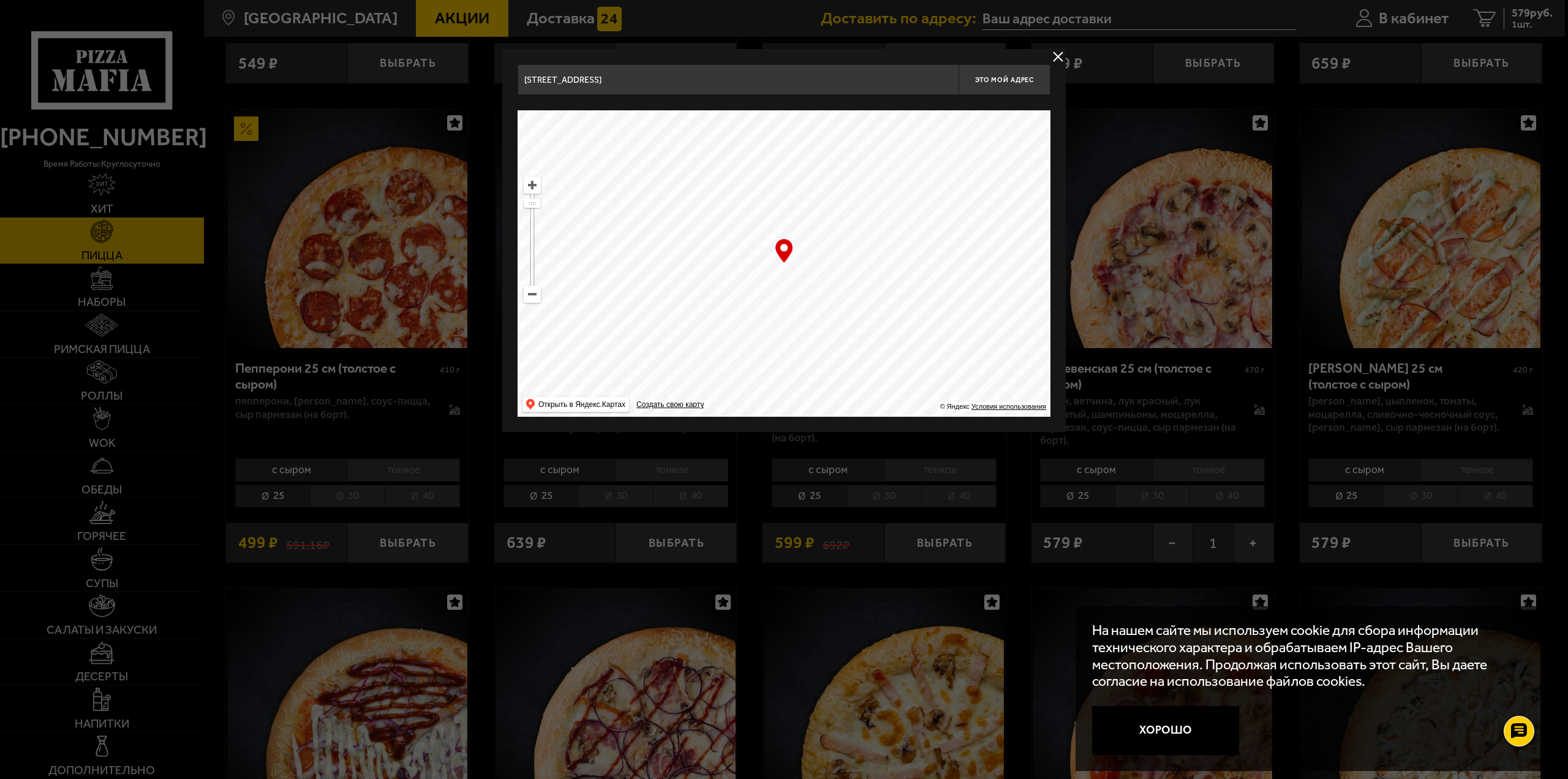
click at [824, 261] on ymaps at bounding box center [784, 264] width 533 height 306
click at [997, 89] on button "Это мой адрес" at bounding box center [1005, 80] width 92 height 31
click at [1059, 55] on button "delivery type" at bounding box center [1058, 56] width 15 height 15
